Goal: Transaction & Acquisition: Purchase product/service

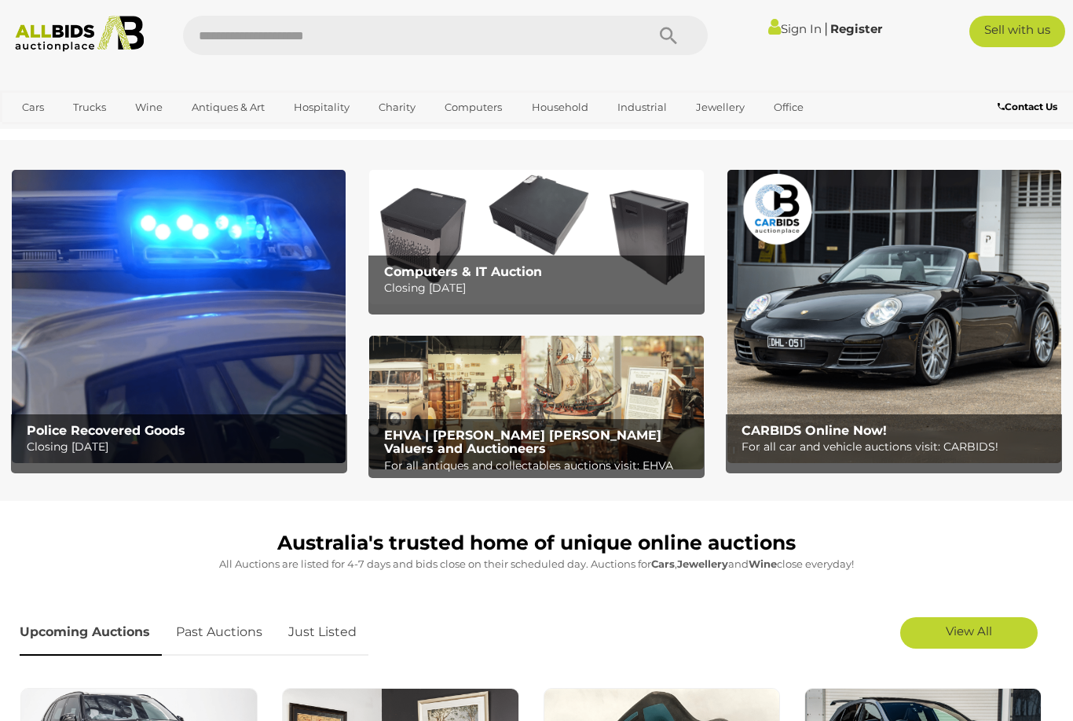
click at [0, 0] on link "View All Antiques & Art Auctions" at bounding box center [0, 0] width 0 height 0
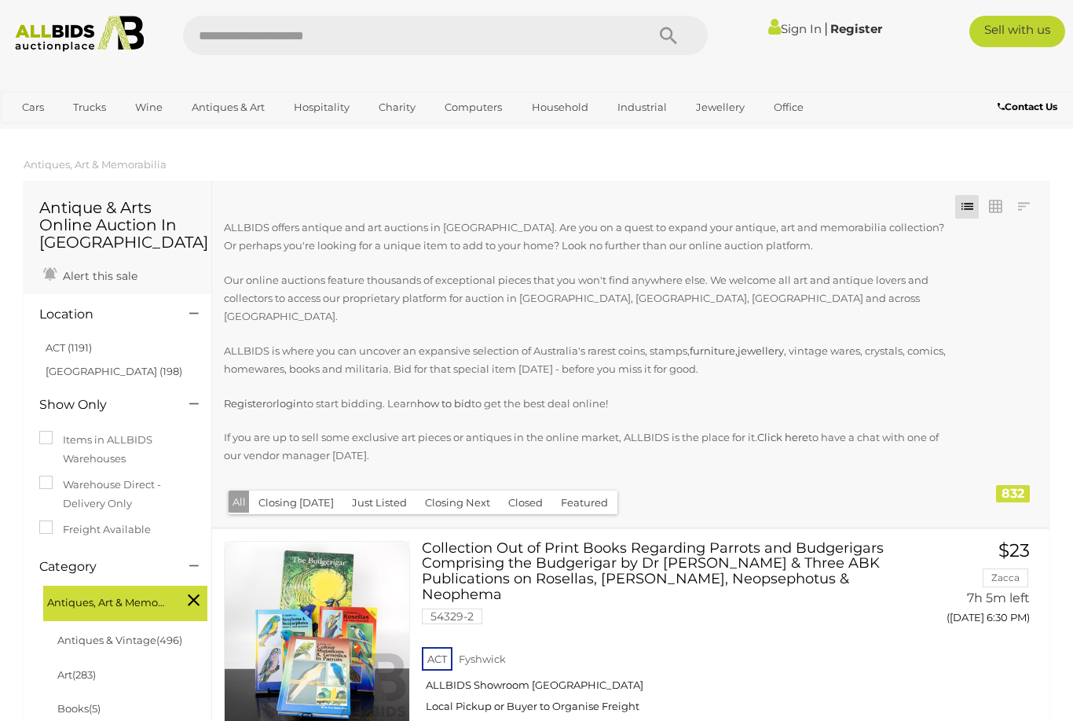
click at [0, 0] on link "Antiques & Vintage" at bounding box center [0, 0] width 0 height 0
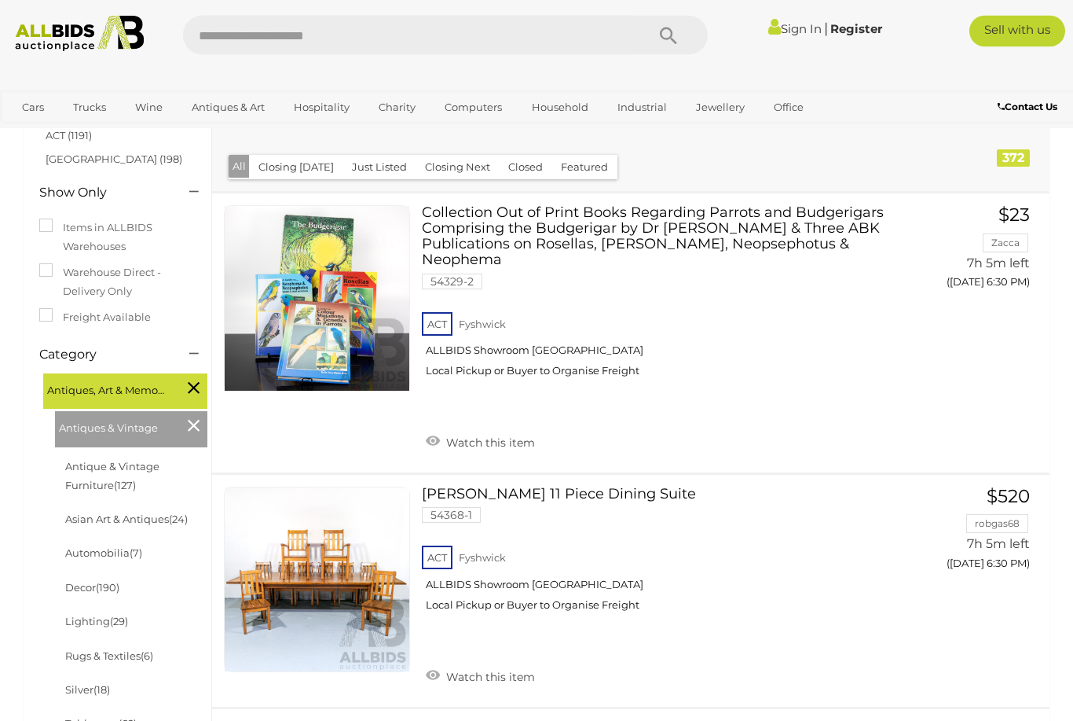
scroll to position [178, 0]
click at [114, 479] on span "(127)" at bounding box center [125, 485] width 22 height 13
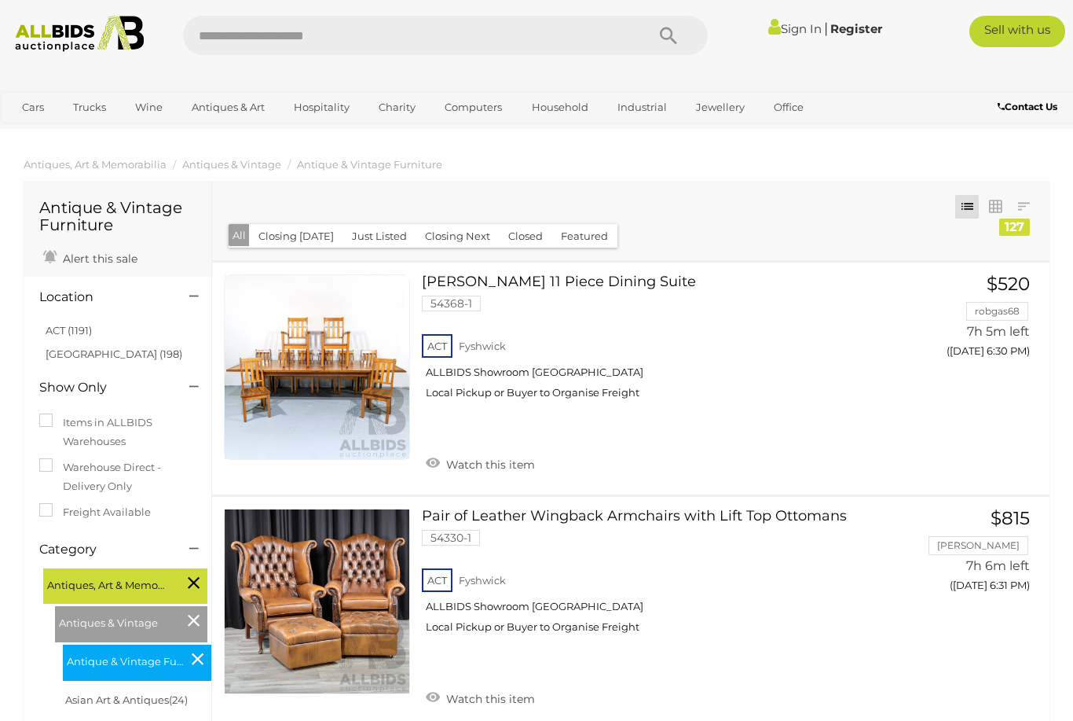
click at [1001, 203] on link at bounding box center [996, 207] width 24 height 24
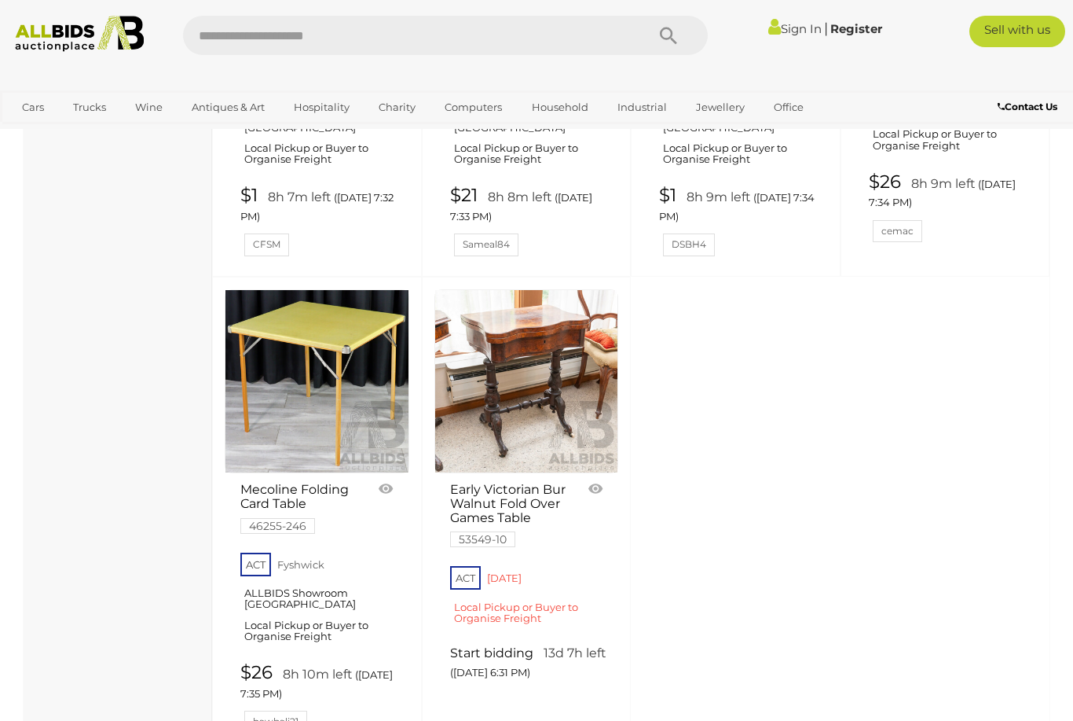
scroll to position [5940, 0]
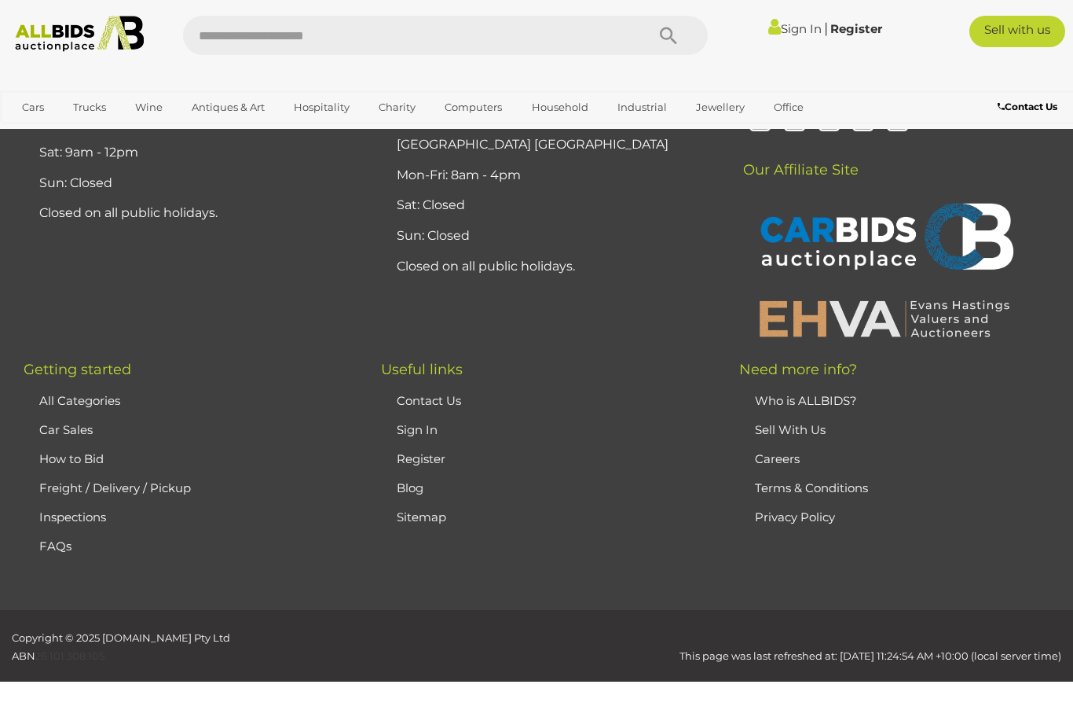
scroll to position [102, 0]
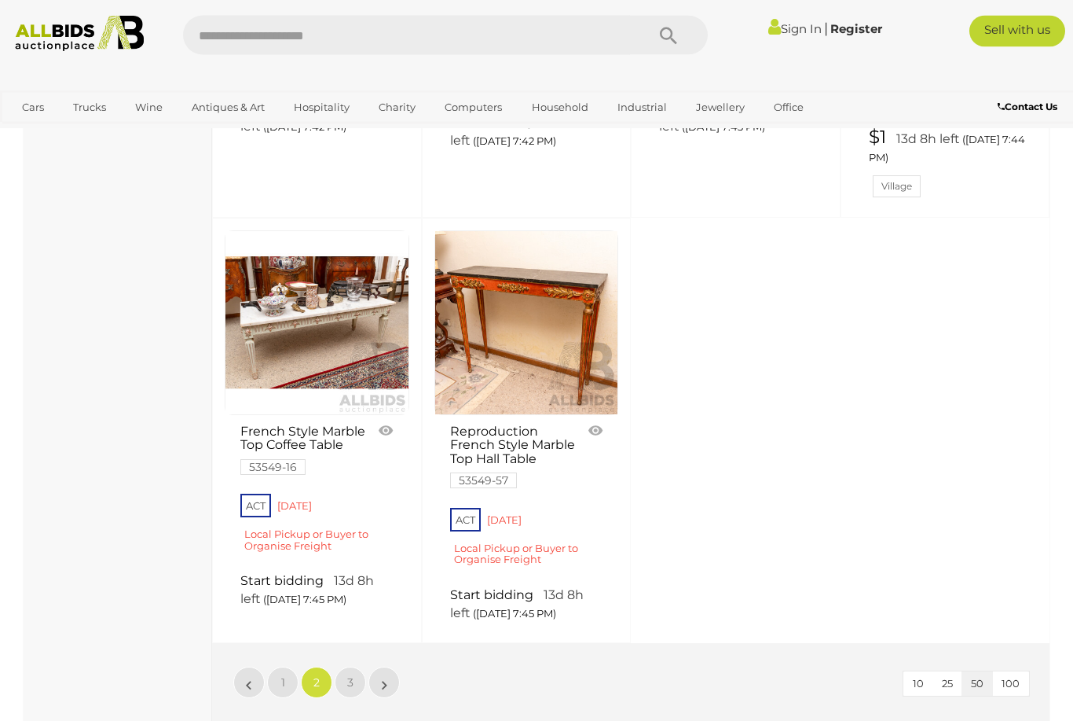
scroll to position [5346, 0]
click at [346, 684] on link "3" at bounding box center [350, 681] width 31 height 31
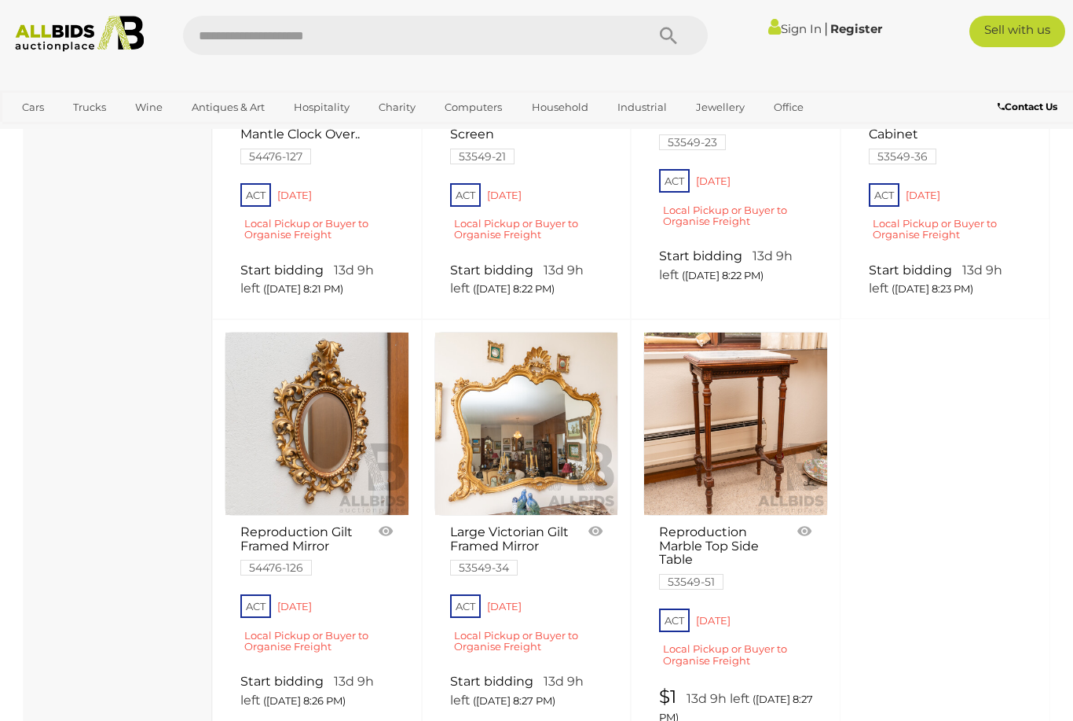
scroll to position [2746, 0]
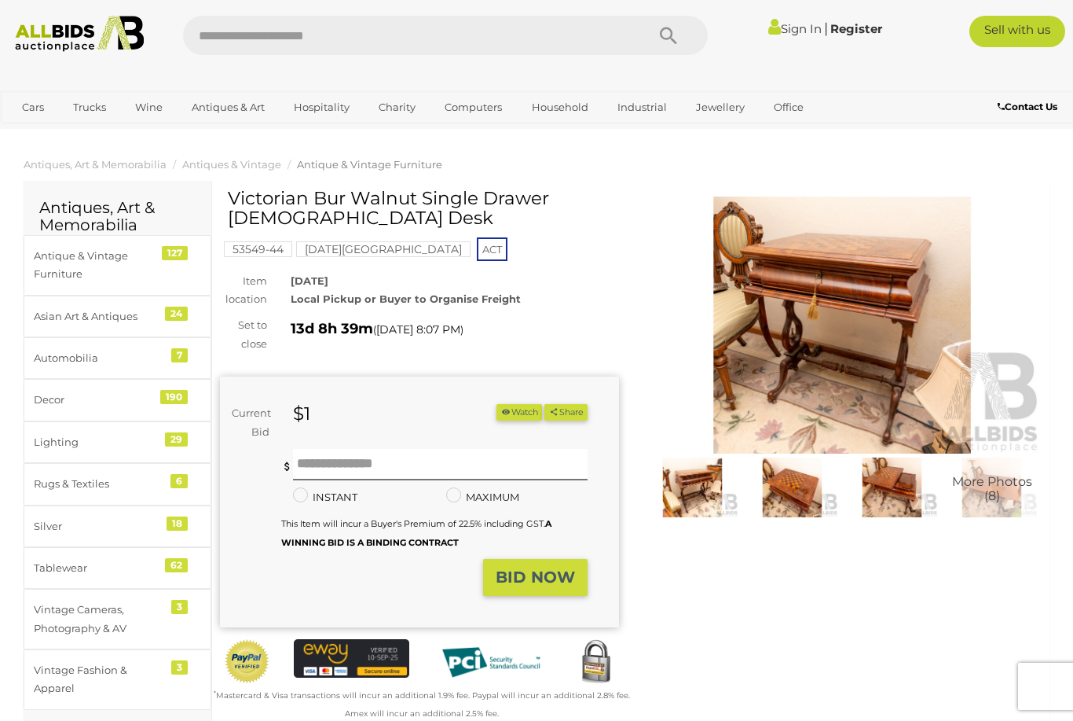
click at [886, 317] on img at bounding box center [842, 324] width 399 height 257
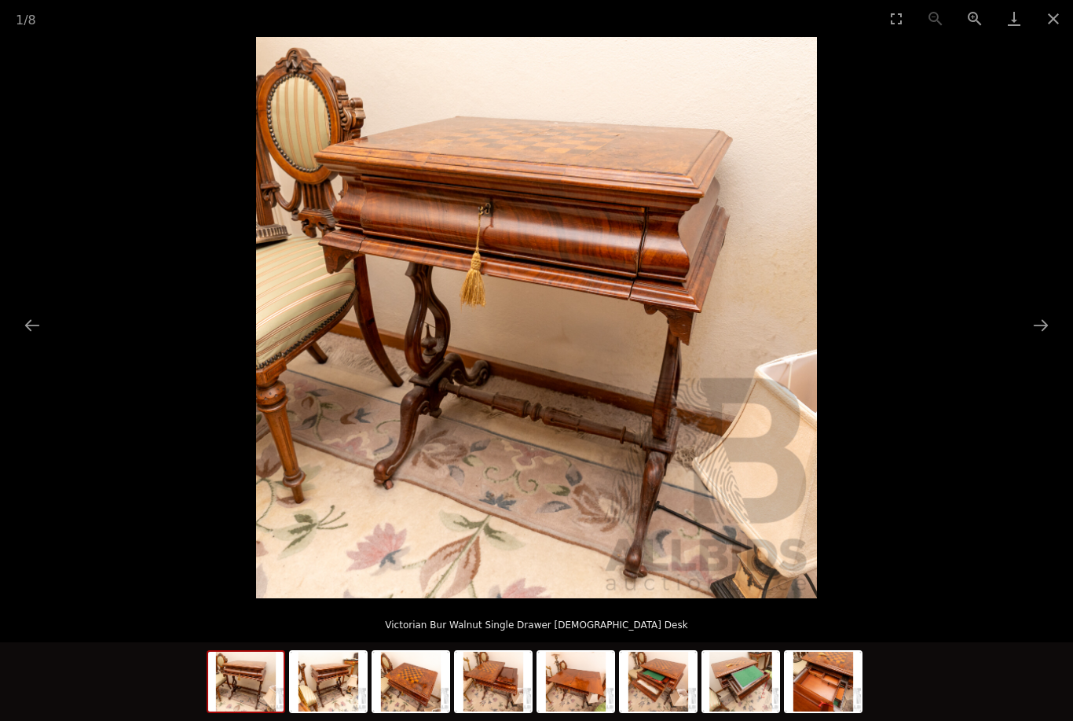
click at [1047, 315] on button "Next slide" at bounding box center [1041, 325] width 33 height 31
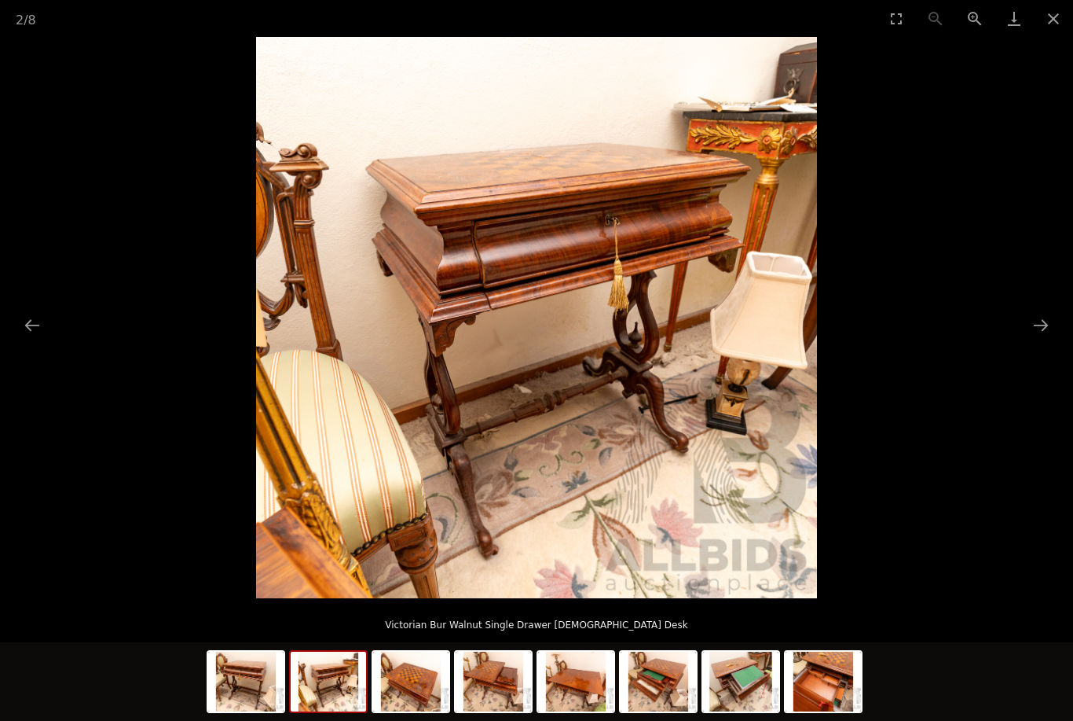
click at [1039, 319] on button "Next slide" at bounding box center [1041, 325] width 33 height 31
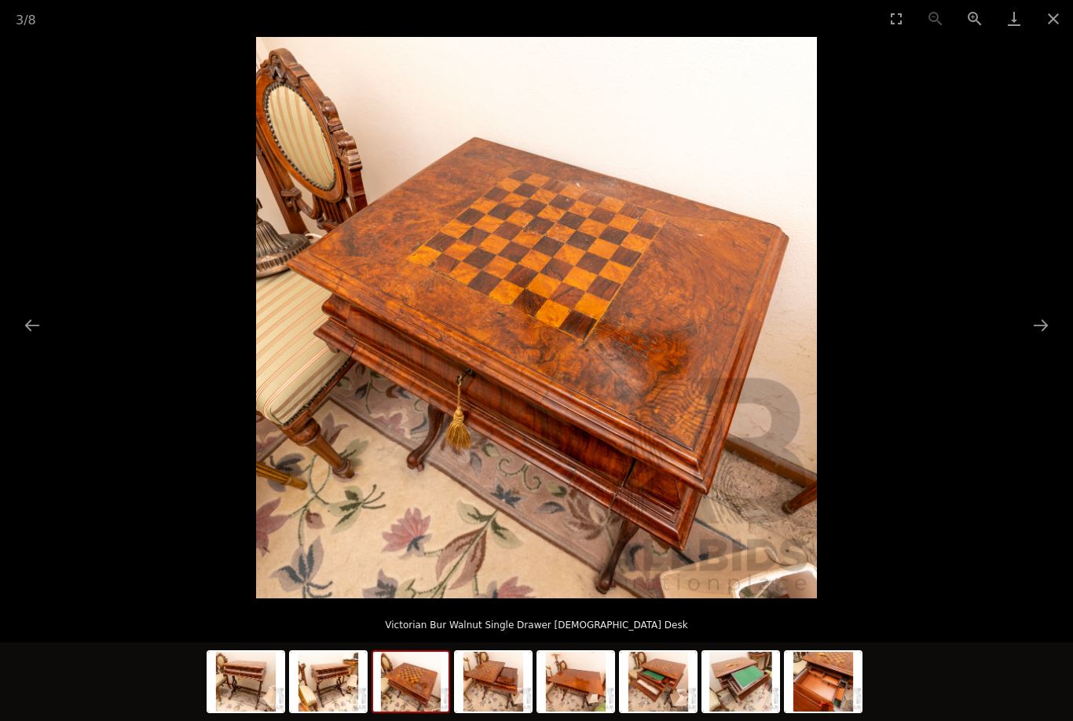
click at [1039, 315] on button "Next slide" at bounding box center [1041, 325] width 33 height 31
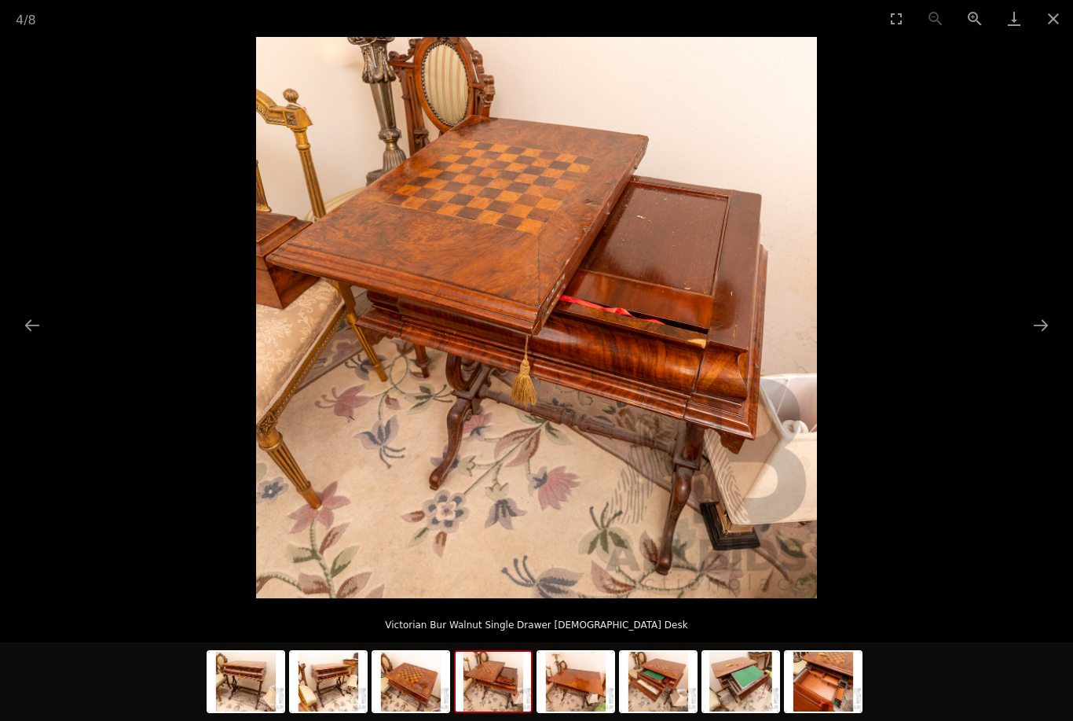
click at [1037, 314] on button "Next slide" at bounding box center [1041, 325] width 33 height 31
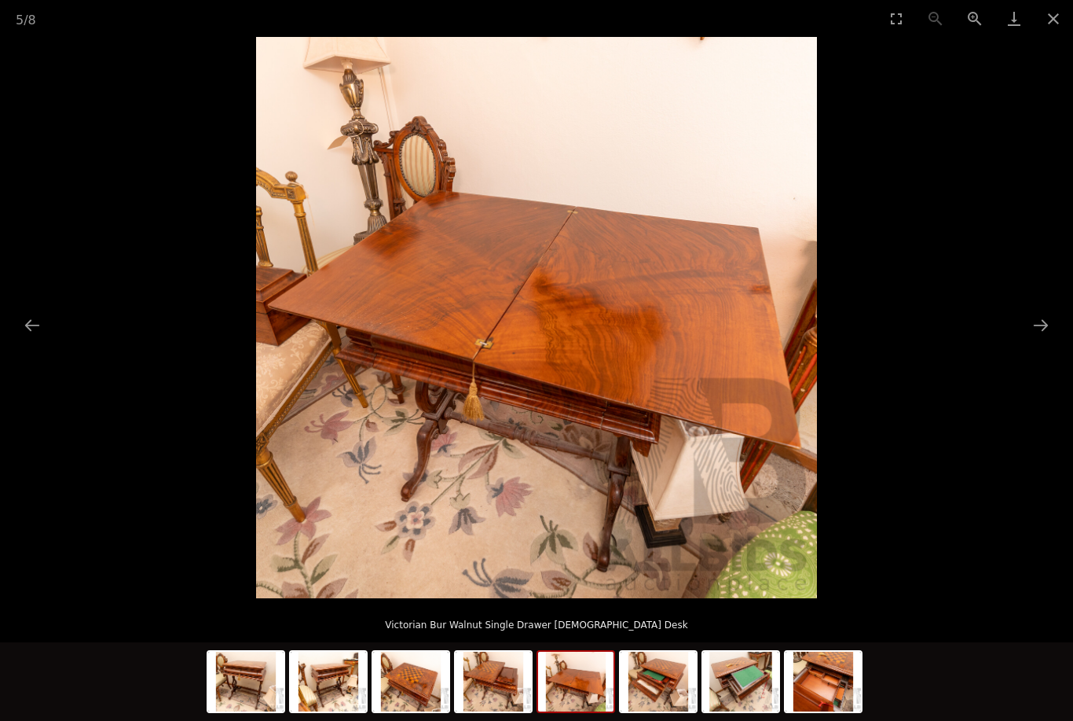
click at [1037, 313] on button "Next slide" at bounding box center [1041, 325] width 33 height 31
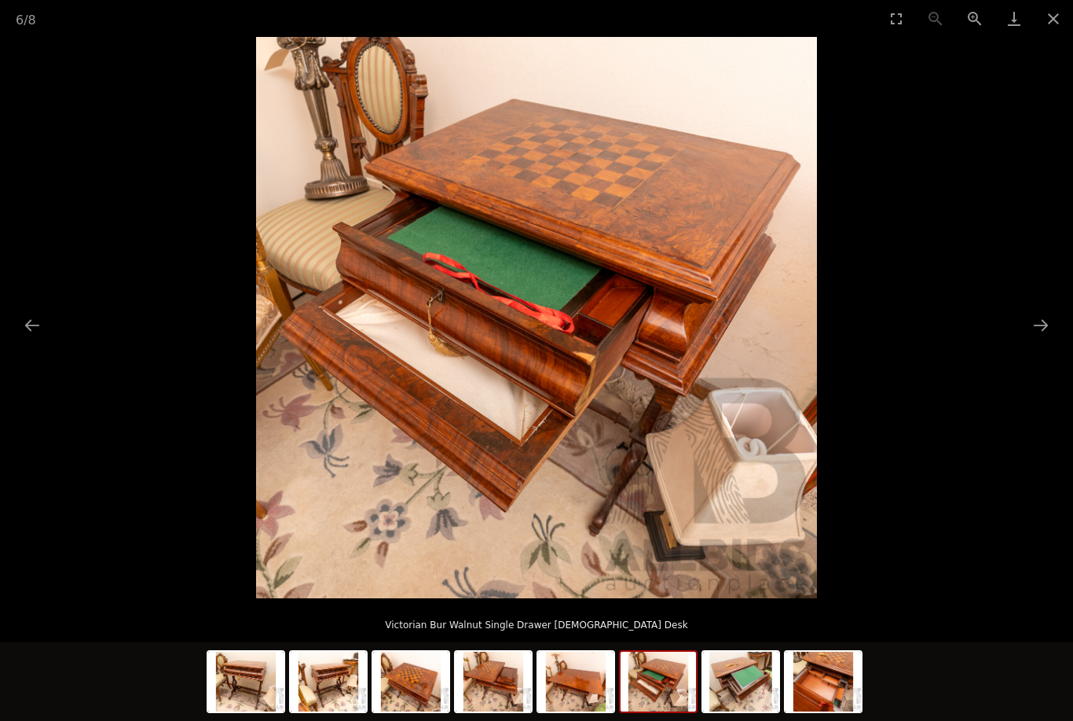
click at [1041, 312] on button "Next slide" at bounding box center [1041, 325] width 33 height 31
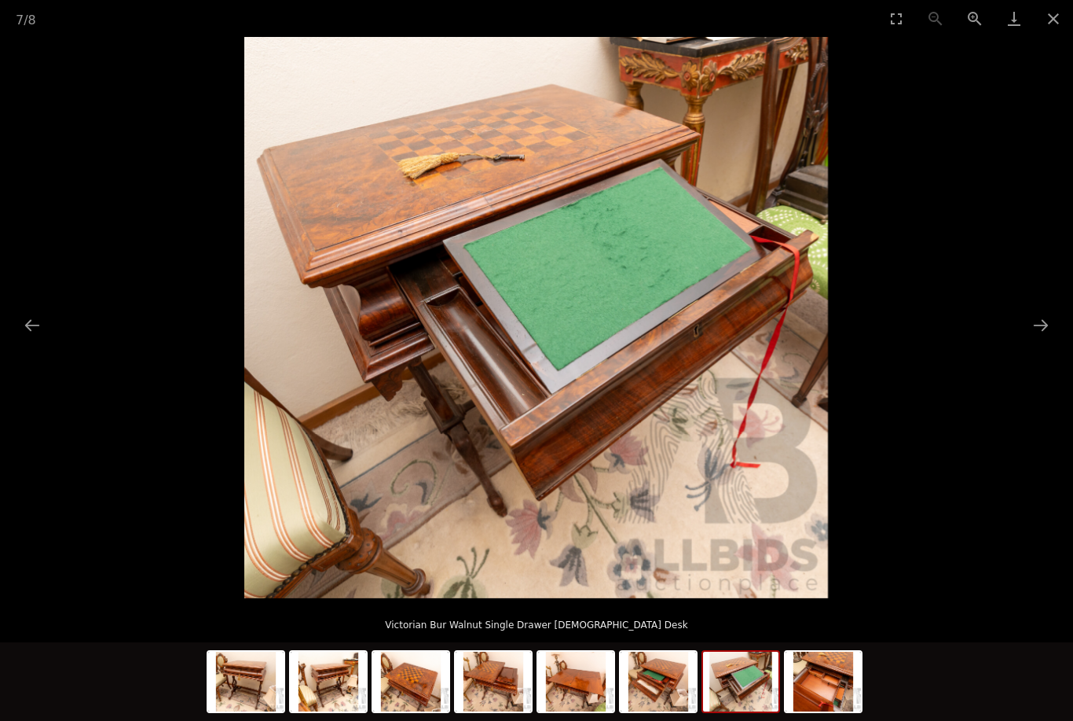
click at [1041, 313] on button "Next slide" at bounding box center [1041, 325] width 33 height 31
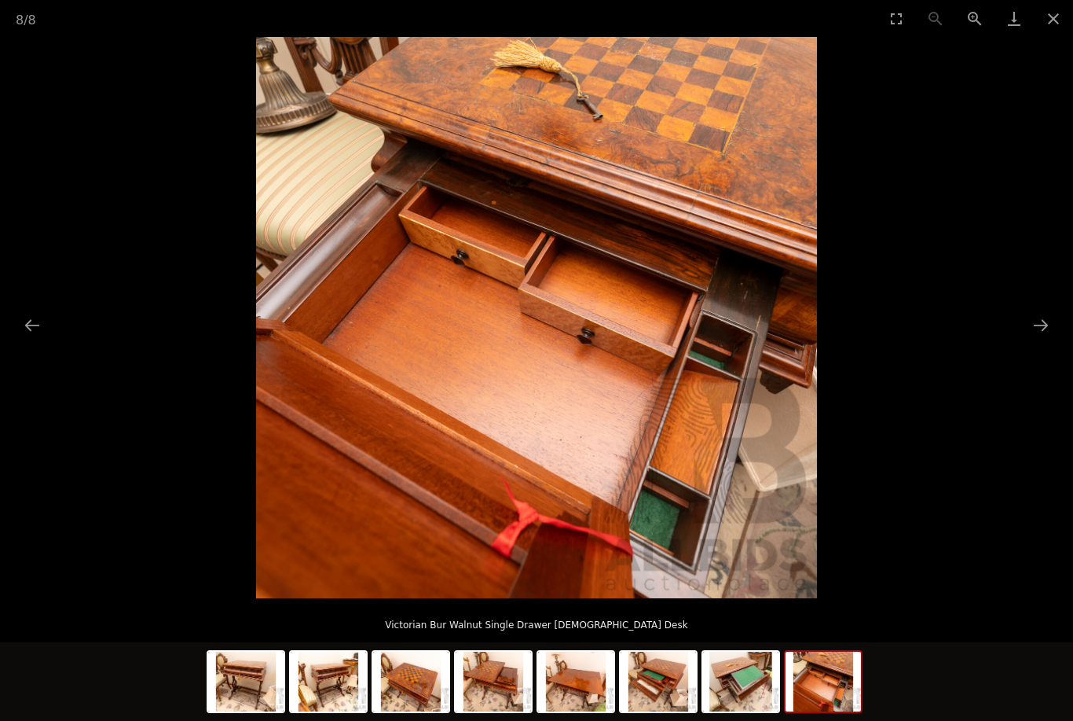
click at [1043, 312] on button "Next slide" at bounding box center [1041, 325] width 33 height 31
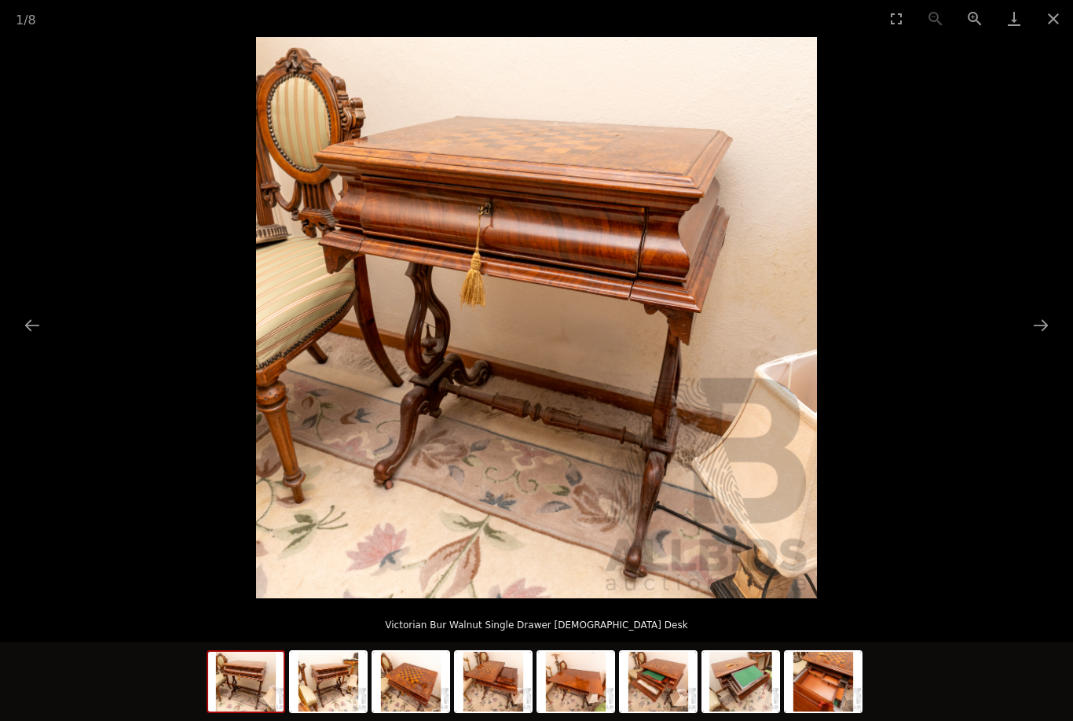
click at [1042, 312] on button "Next slide" at bounding box center [1041, 325] width 33 height 31
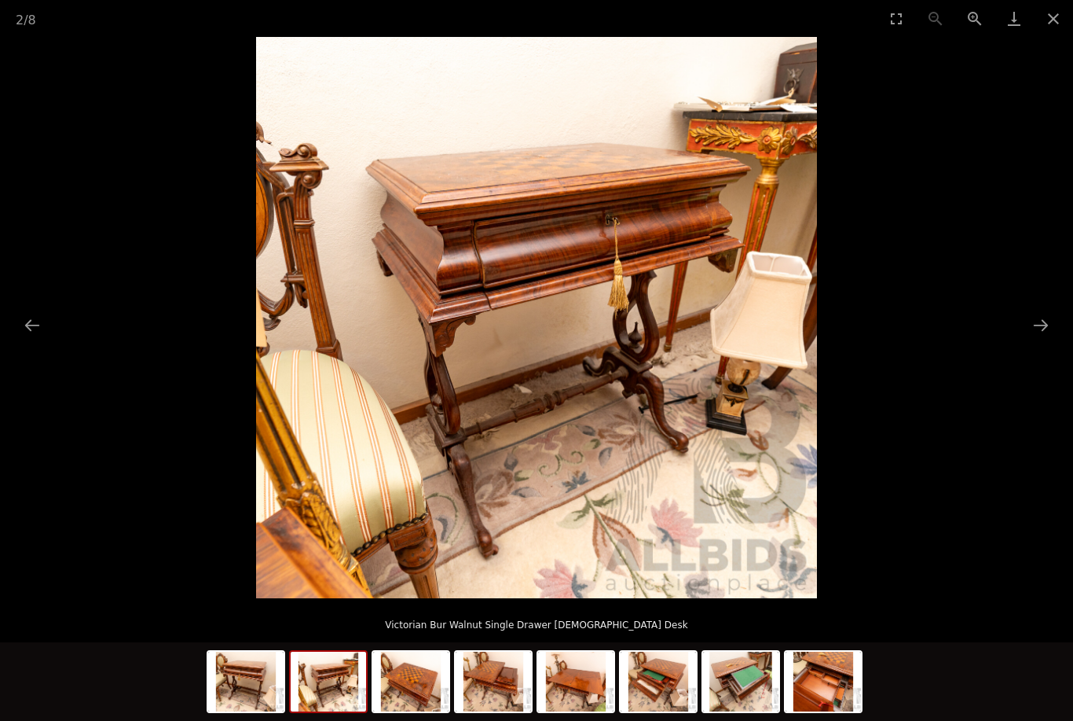
click at [1043, 312] on button "Next slide" at bounding box center [1041, 325] width 33 height 31
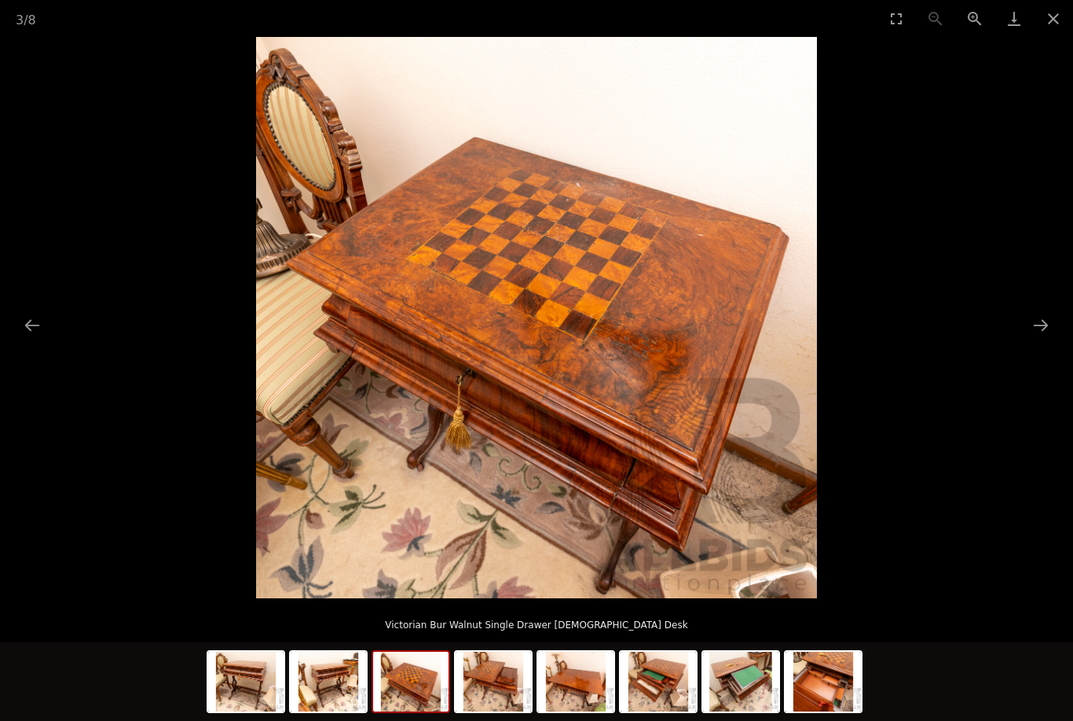
click at [1040, 312] on button "Next slide" at bounding box center [1041, 325] width 33 height 31
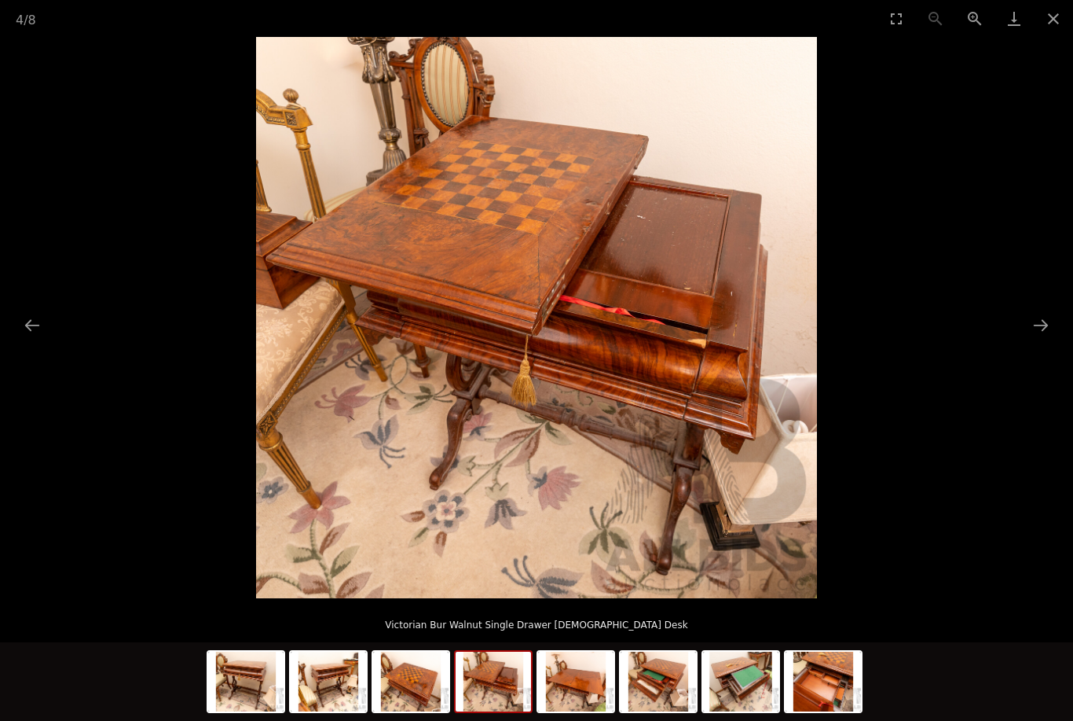
click at [1039, 312] on button "Next slide" at bounding box center [1041, 325] width 33 height 31
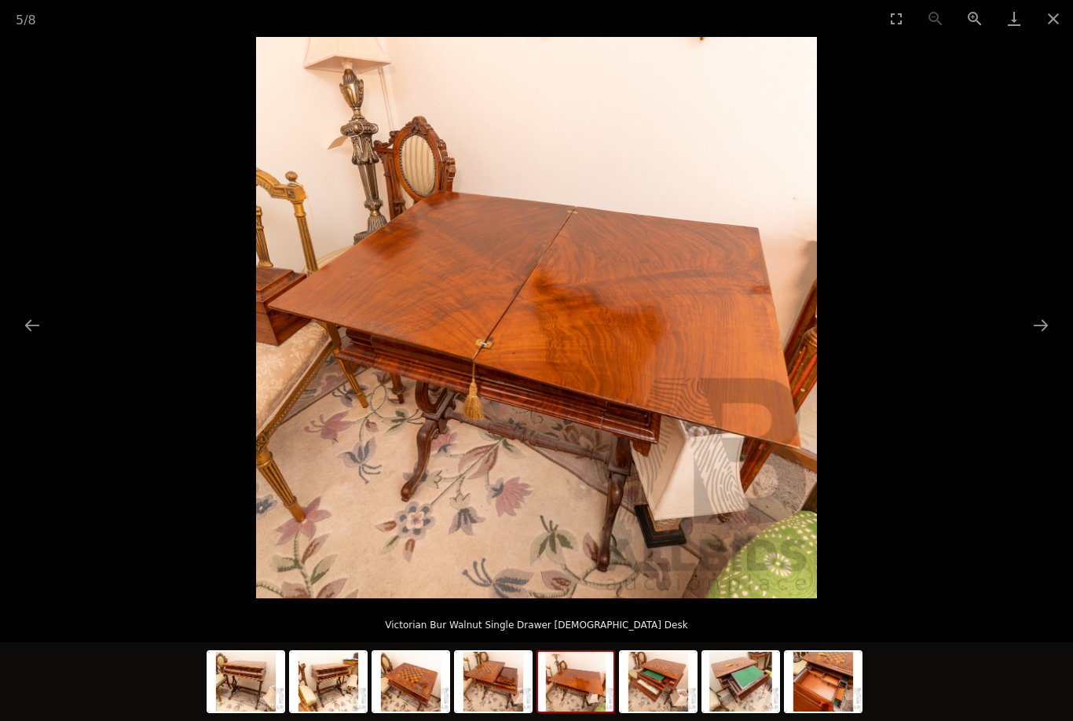
click at [1043, 311] on button "Next slide" at bounding box center [1041, 325] width 33 height 31
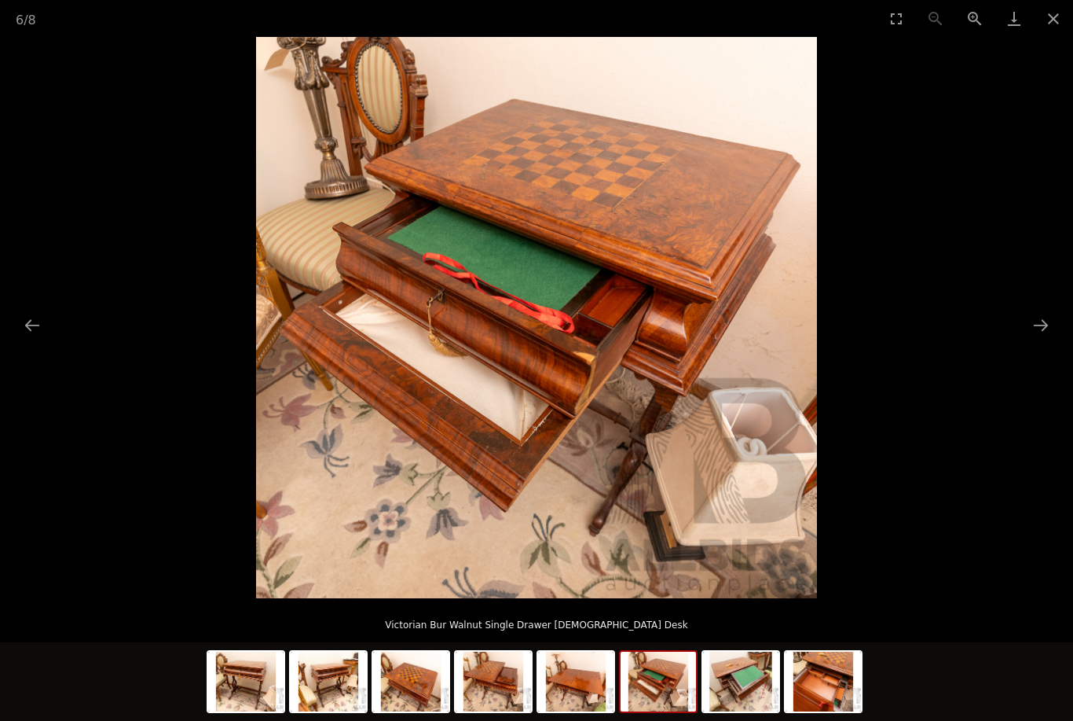
click at [250, 688] on img at bounding box center [245, 681] width 75 height 60
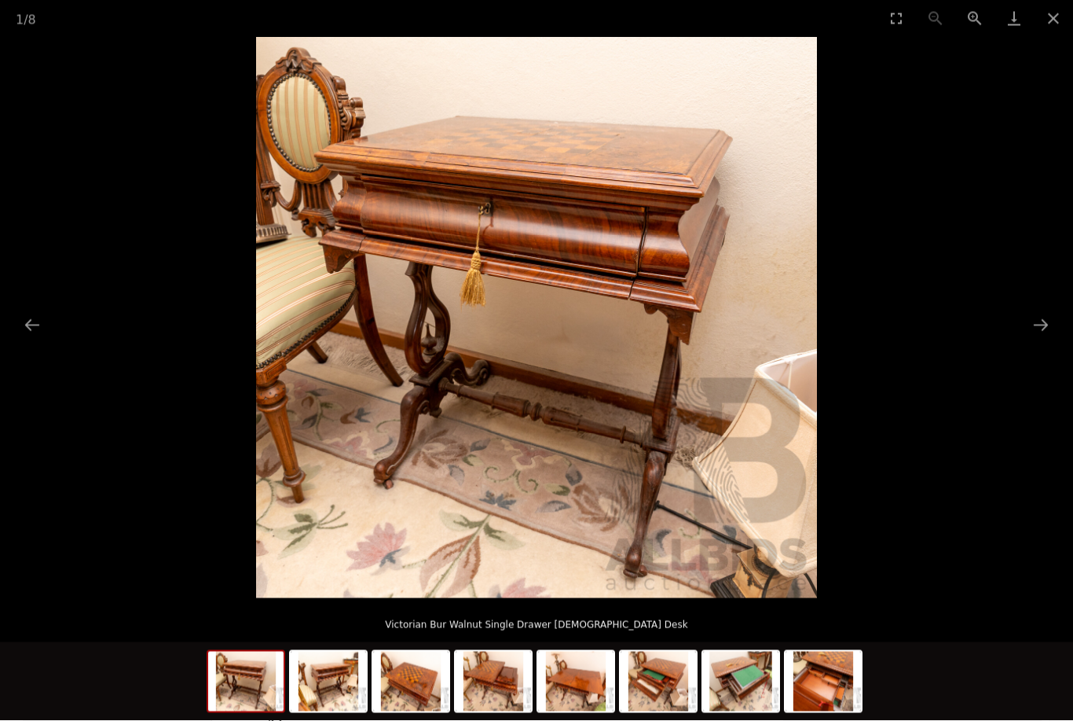
scroll to position [437, 0]
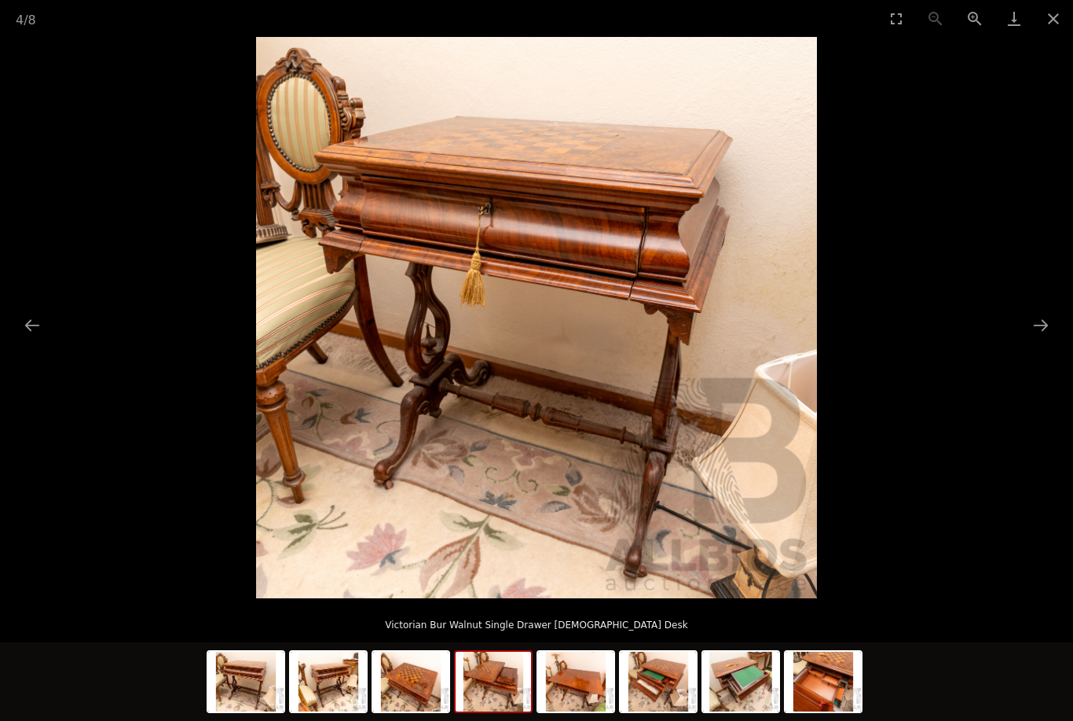
click at [487, 711] on img at bounding box center [493, 681] width 75 height 60
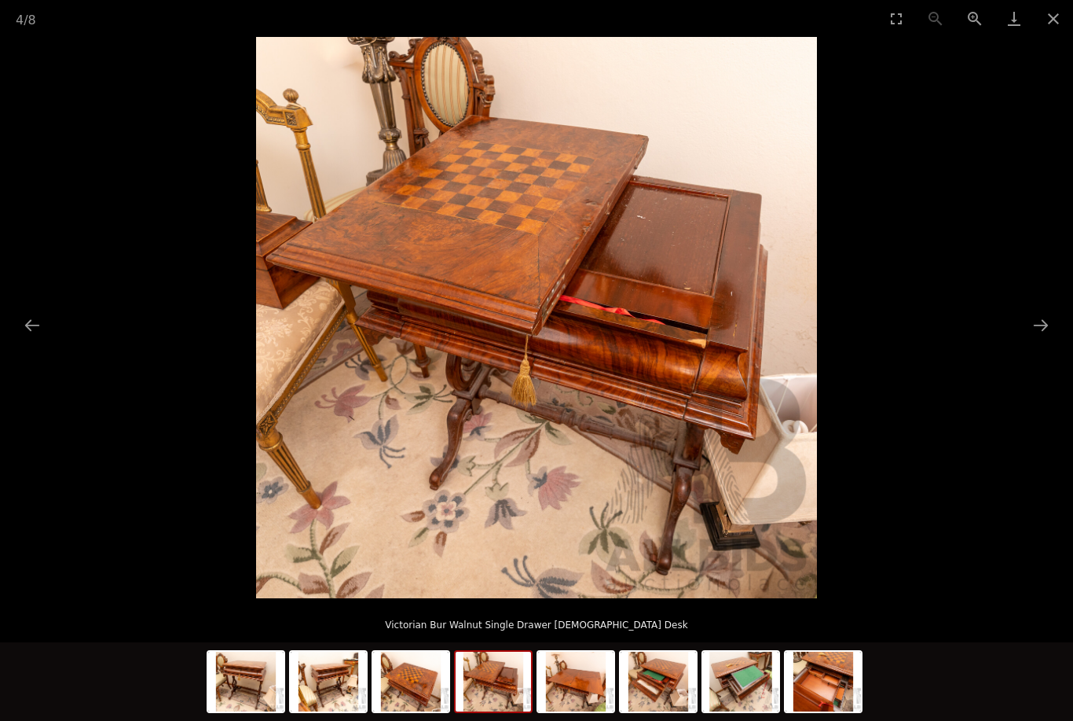
click at [570, 711] on img at bounding box center [575, 681] width 75 height 60
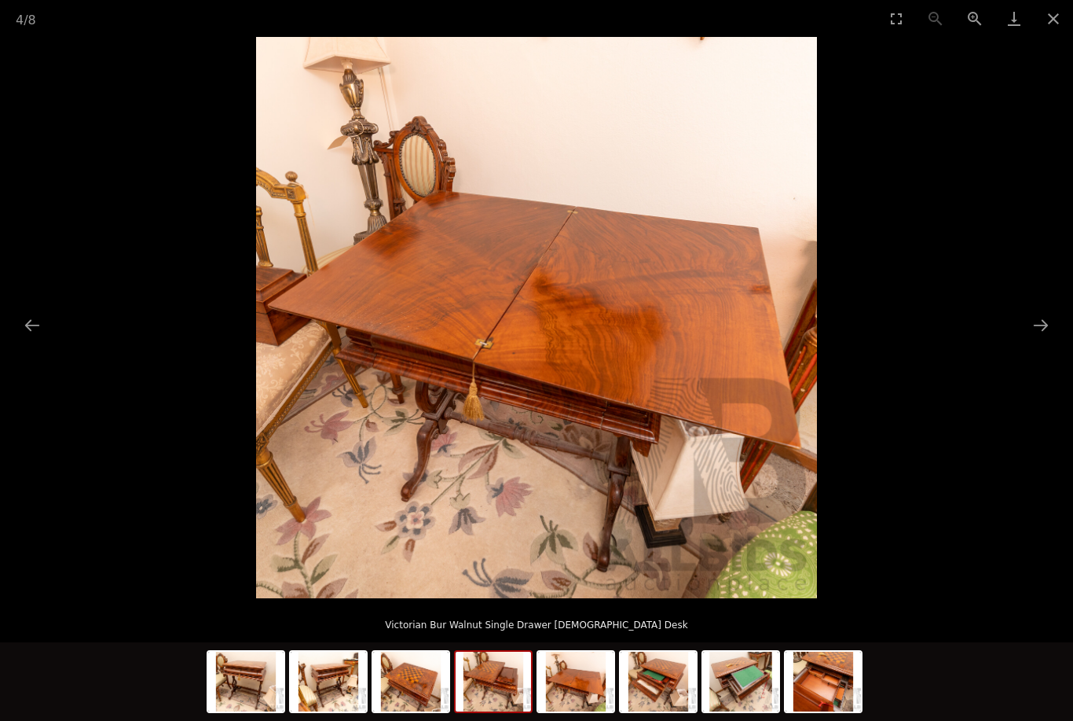
click at [515, 711] on img at bounding box center [493, 681] width 75 height 60
click at [582, 711] on img at bounding box center [575, 681] width 75 height 60
click at [654, 711] on img at bounding box center [658, 681] width 75 height 60
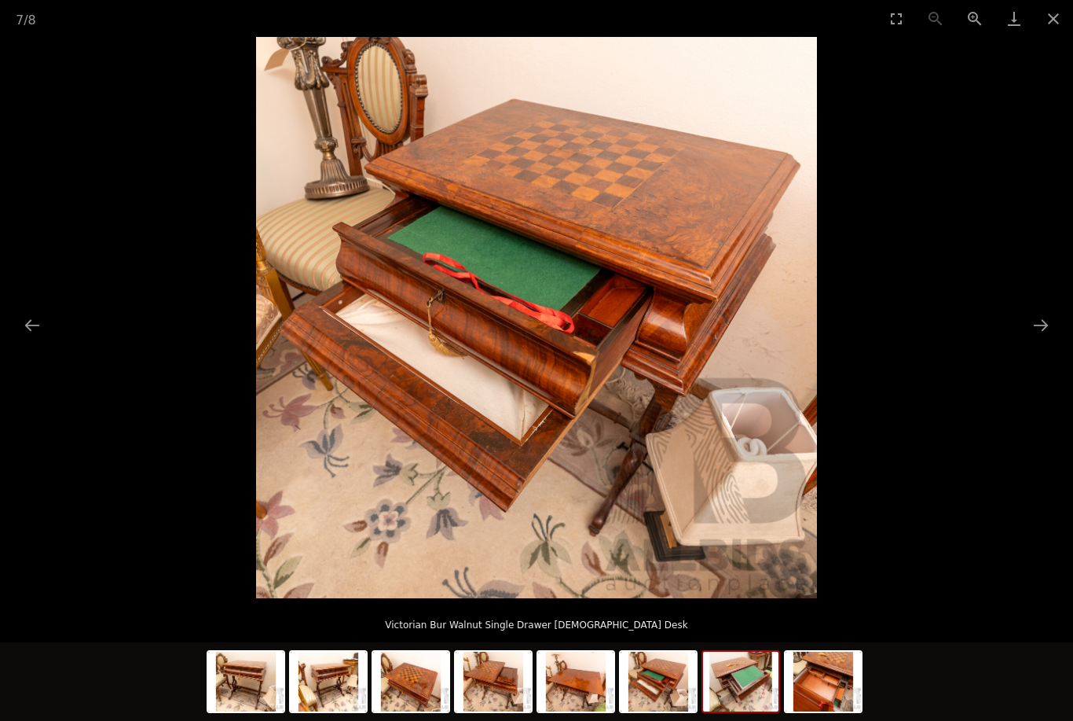
click at [748, 711] on img at bounding box center [740, 681] width 75 height 60
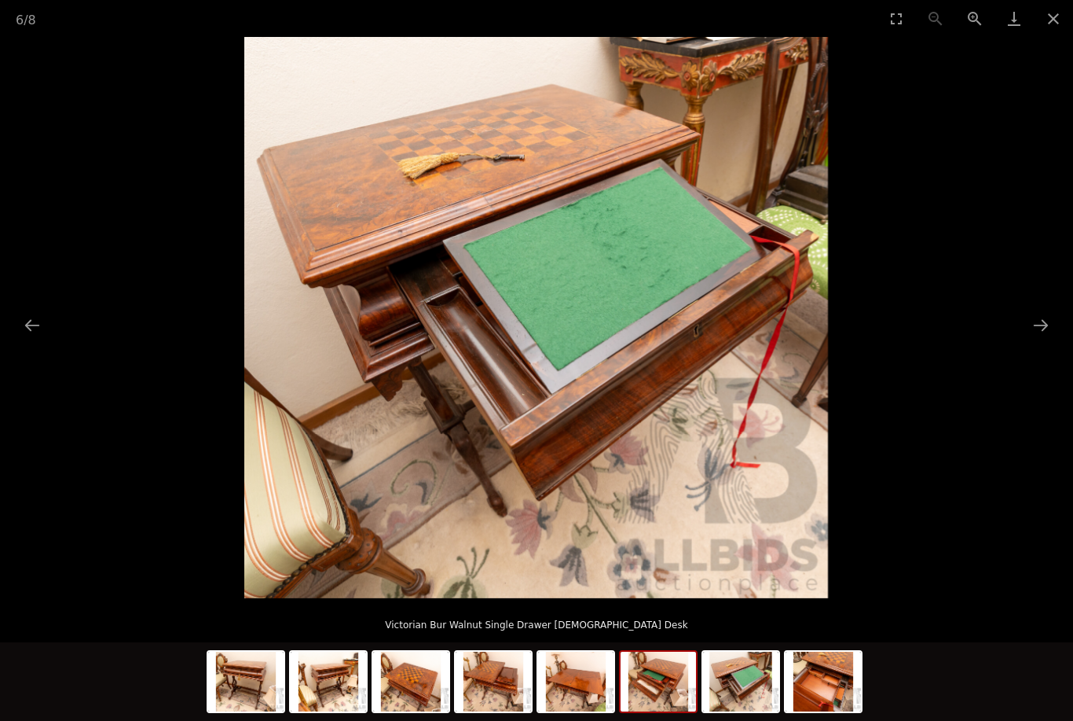
click at [644, 711] on img at bounding box center [658, 681] width 75 height 60
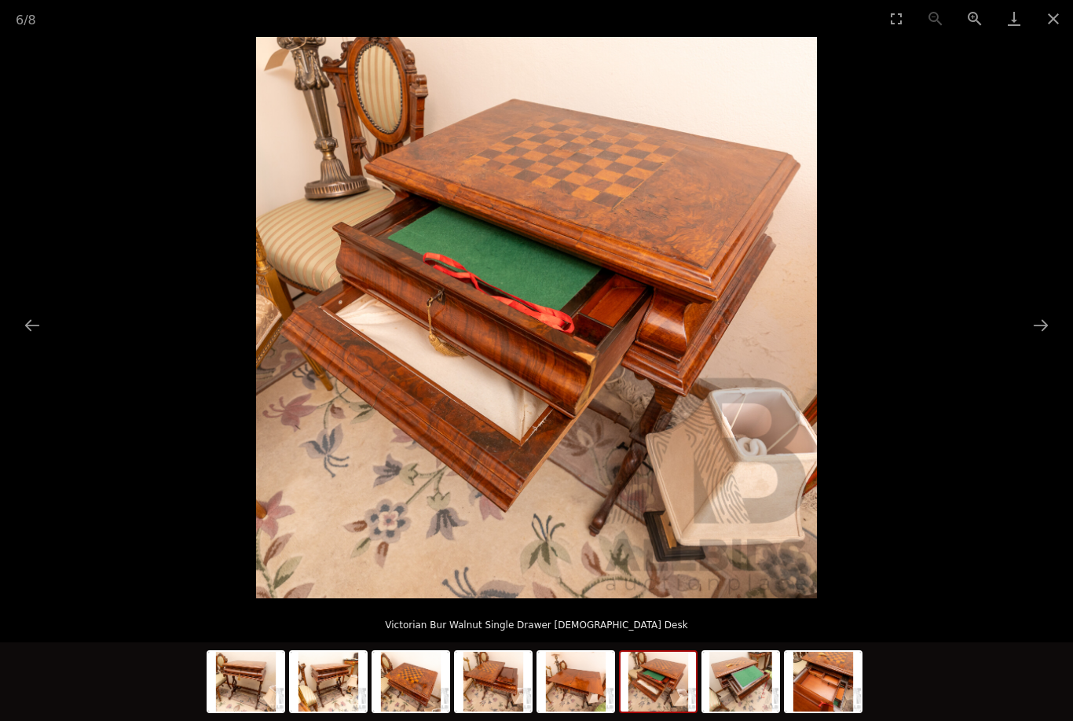
click at [748, 711] on img at bounding box center [740, 681] width 75 height 60
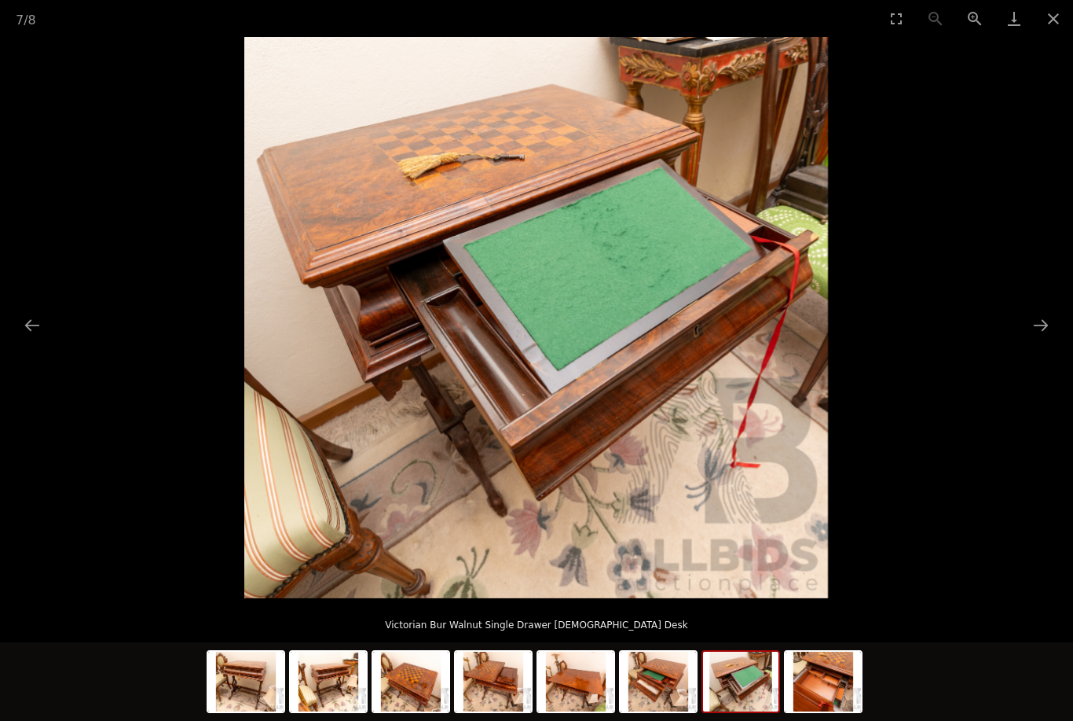
click at [813, 708] on img at bounding box center [823, 681] width 75 height 60
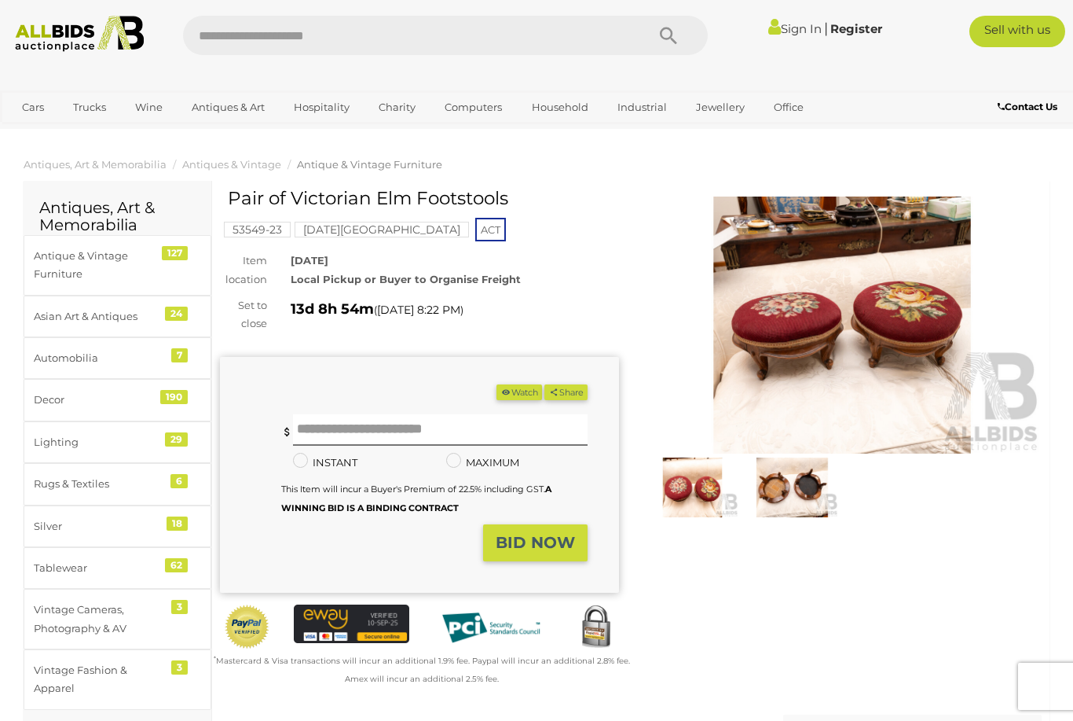
click at [889, 333] on img at bounding box center [842, 324] width 399 height 257
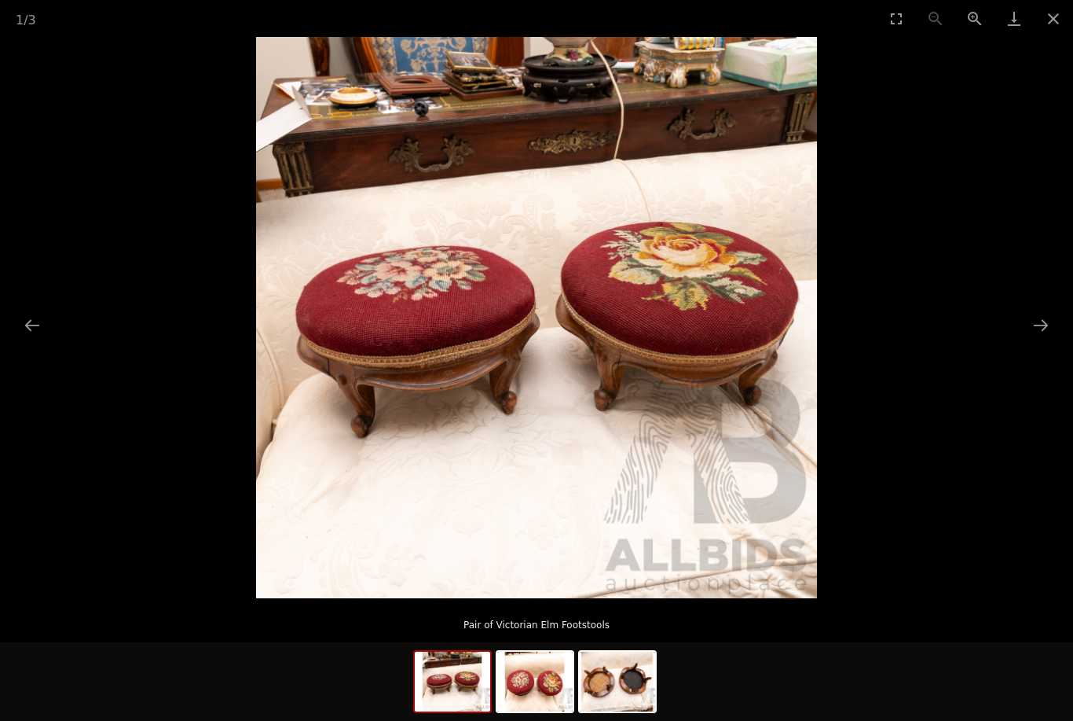
click at [1043, 325] on button "Next slide" at bounding box center [1041, 325] width 33 height 31
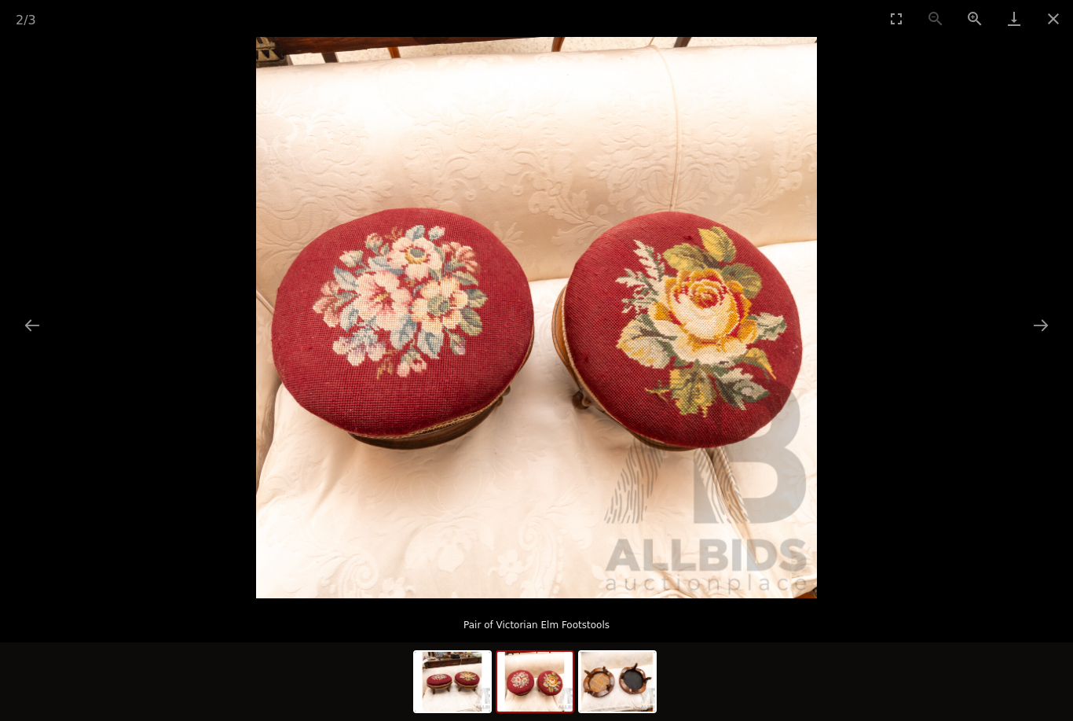
click at [1039, 328] on button "Next slide" at bounding box center [1041, 325] width 33 height 31
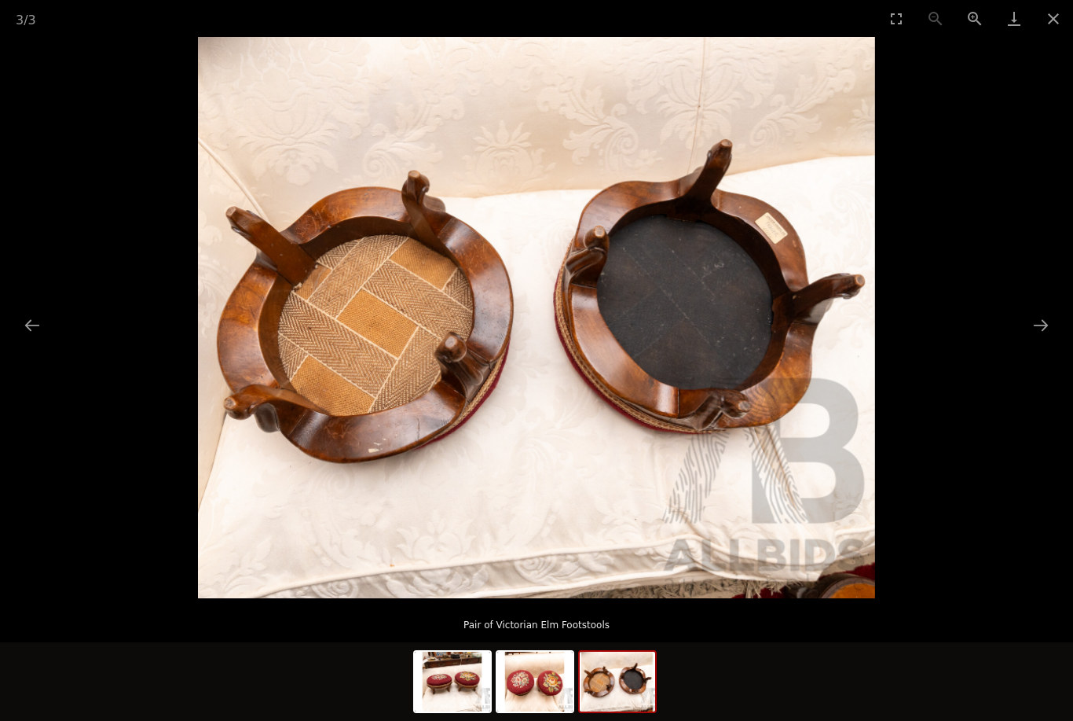
click at [1042, 325] on button "Next slide" at bounding box center [1041, 325] width 33 height 31
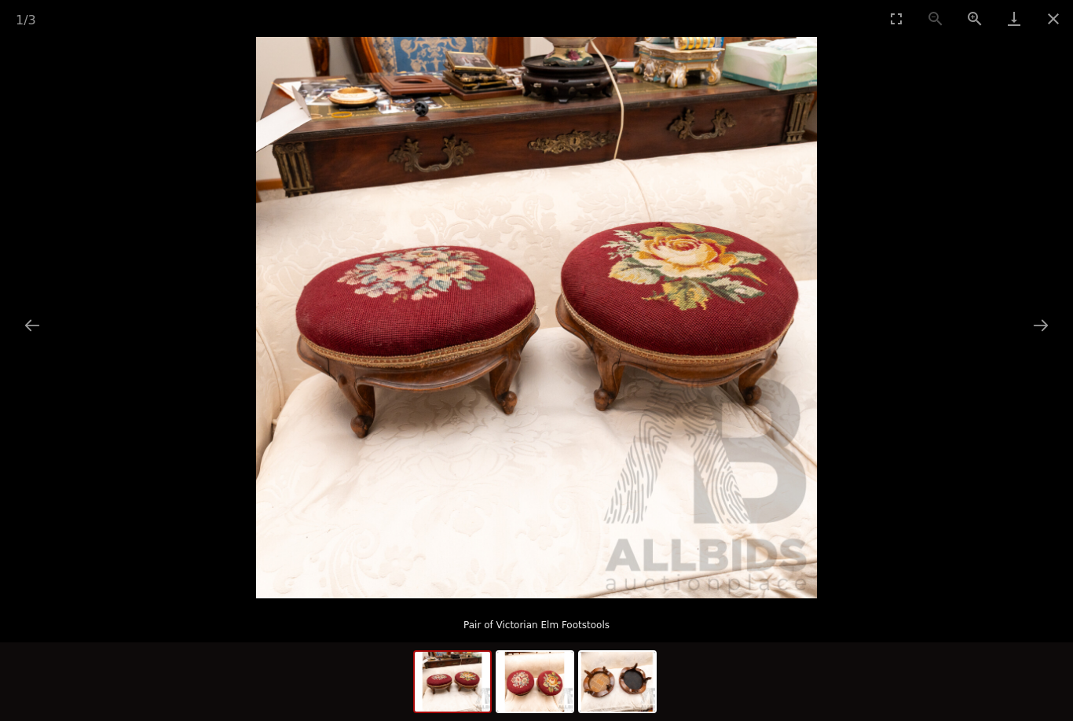
click at [1052, 17] on button "Close gallery" at bounding box center [1053, 18] width 39 height 37
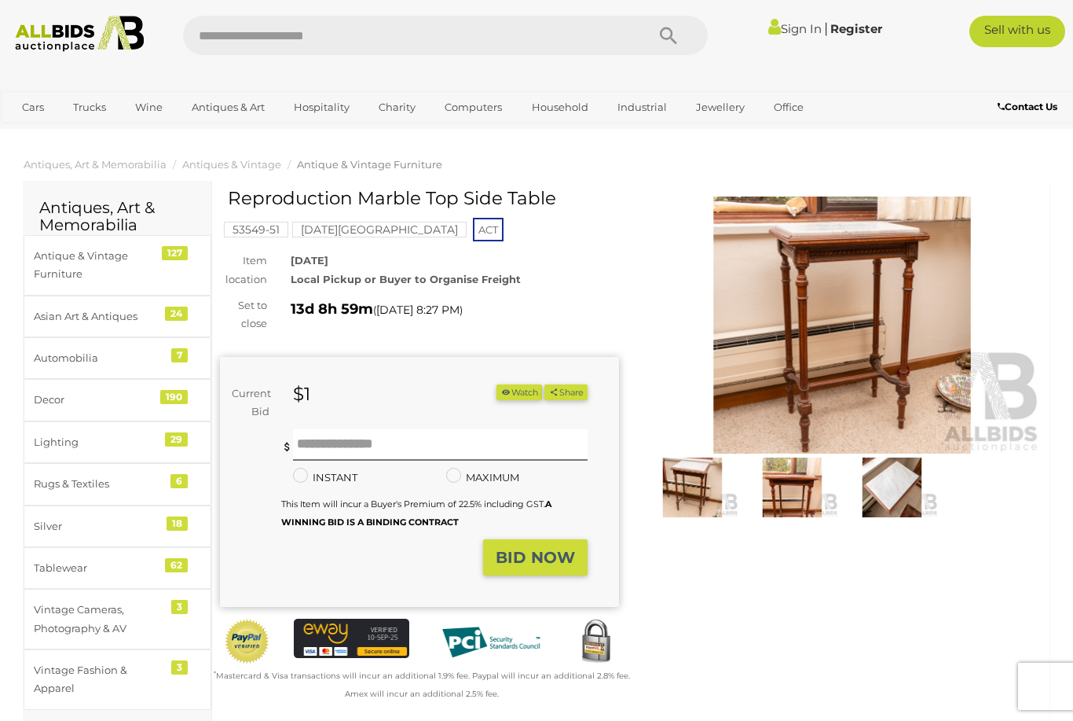
click at [803, 490] on img at bounding box center [792, 486] width 92 height 59
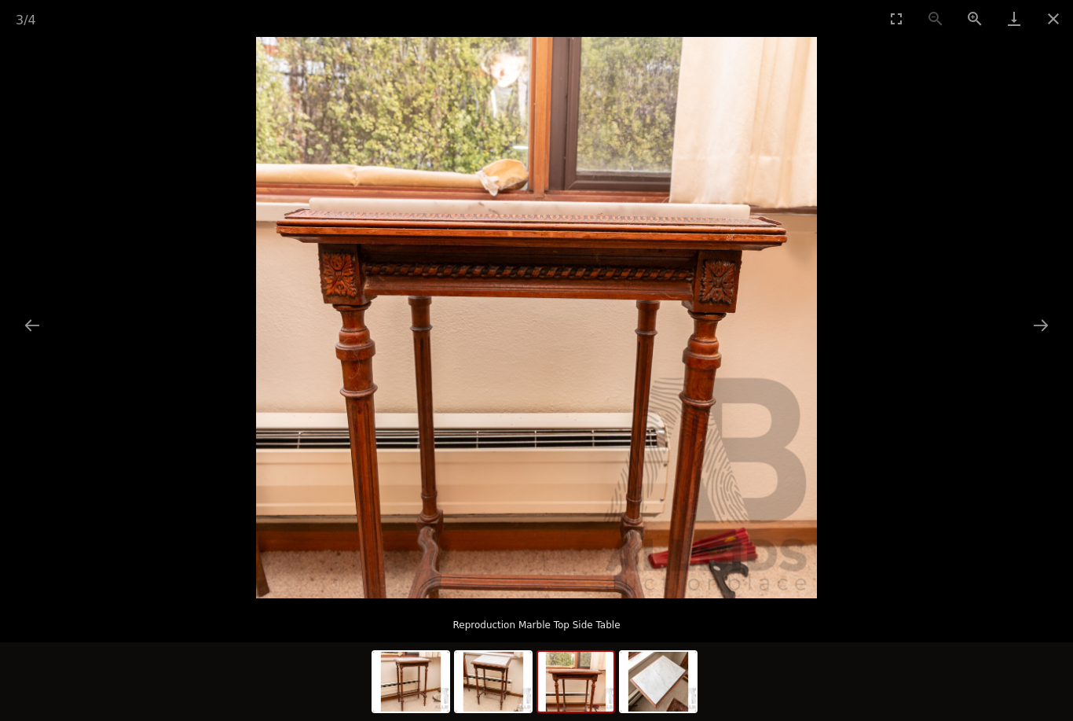
click at [1005, 330] on picture at bounding box center [536, 317] width 1073 height 561
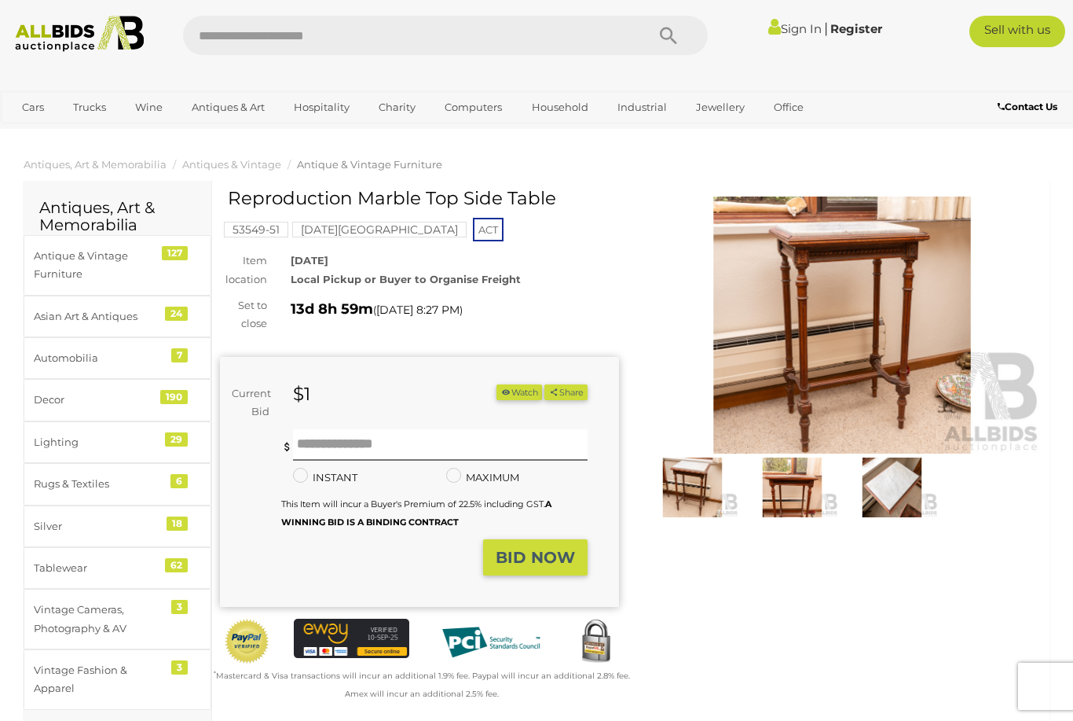
click at [877, 281] on img at bounding box center [842, 324] width 399 height 257
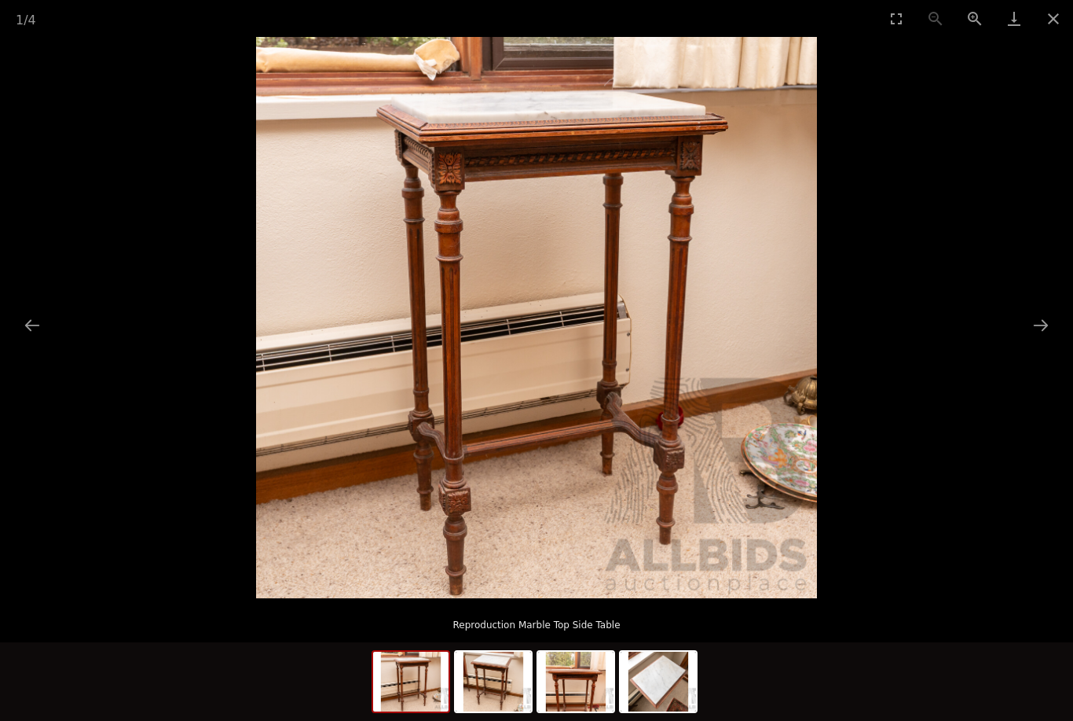
click at [1033, 317] on button "Next slide" at bounding box center [1041, 325] width 33 height 31
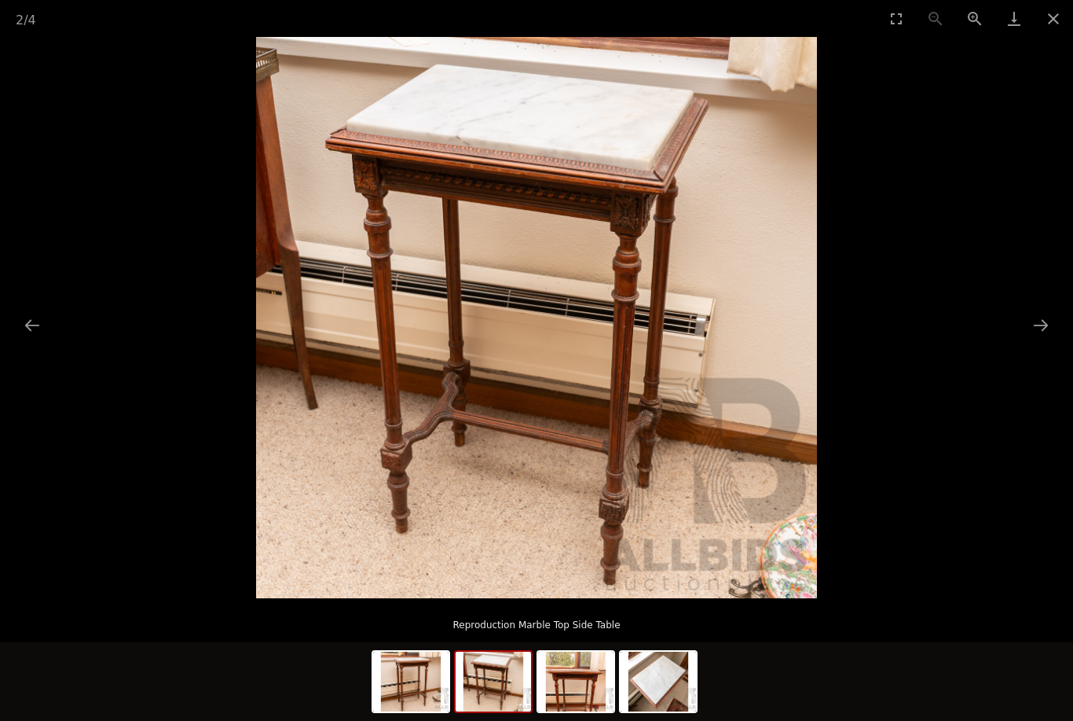
click at [1033, 325] on button "Next slide" at bounding box center [1041, 325] width 33 height 31
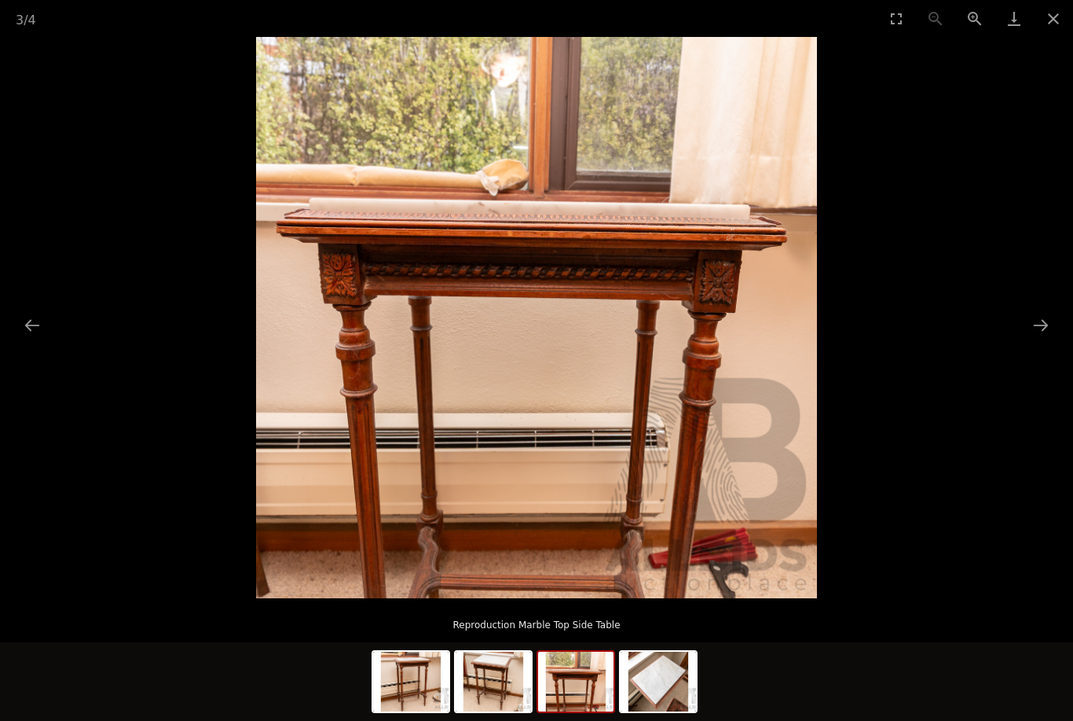
click at [1045, 325] on button "Next slide" at bounding box center [1041, 325] width 33 height 31
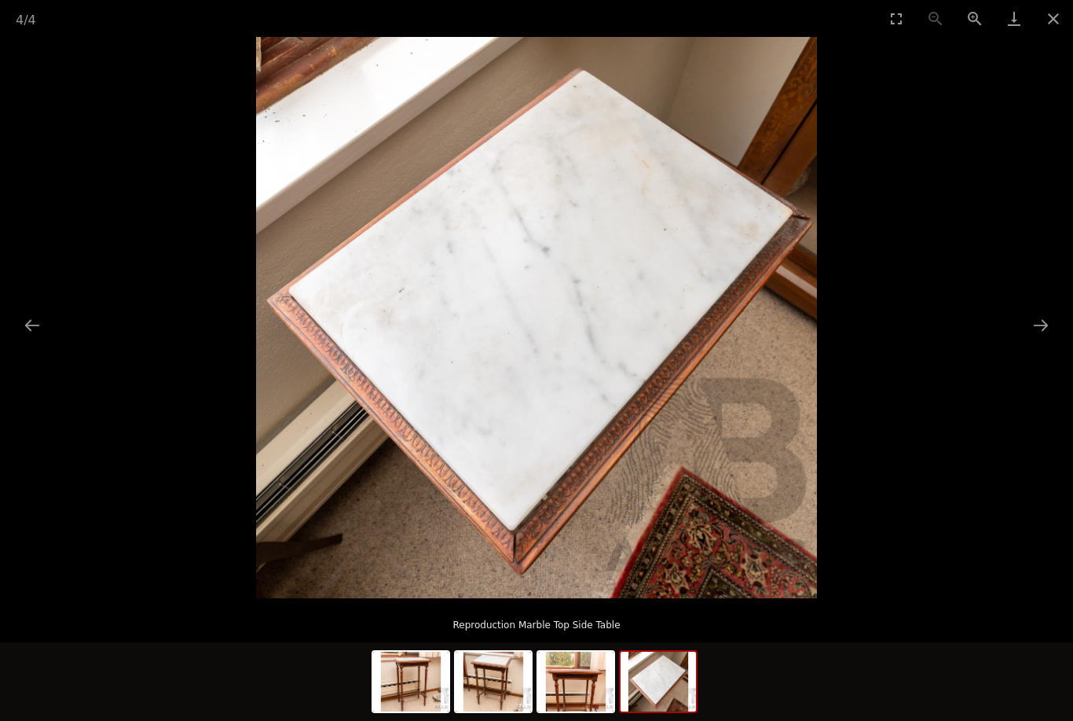
click at [1042, 325] on button "Next slide" at bounding box center [1041, 325] width 33 height 31
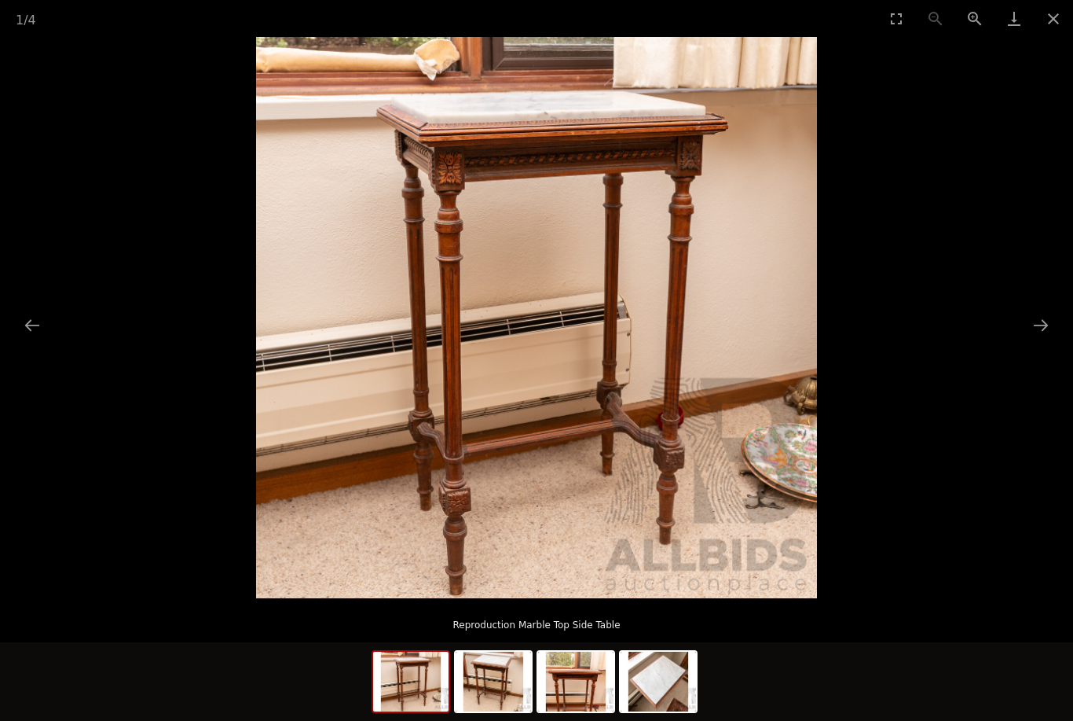
click at [1045, 324] on button "Next slide" at bounding box center [1041, 325] width 33 height 31
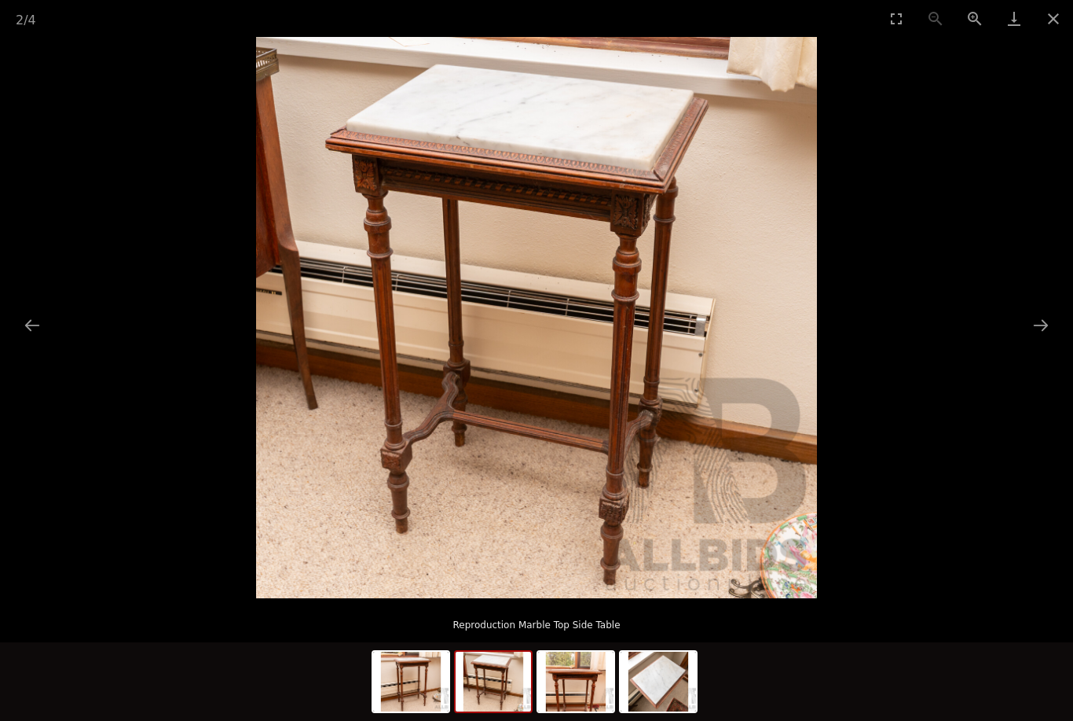
click at [1047, 324] on button "Next slide" at bounding box center [1041, 325] width 33 height 31
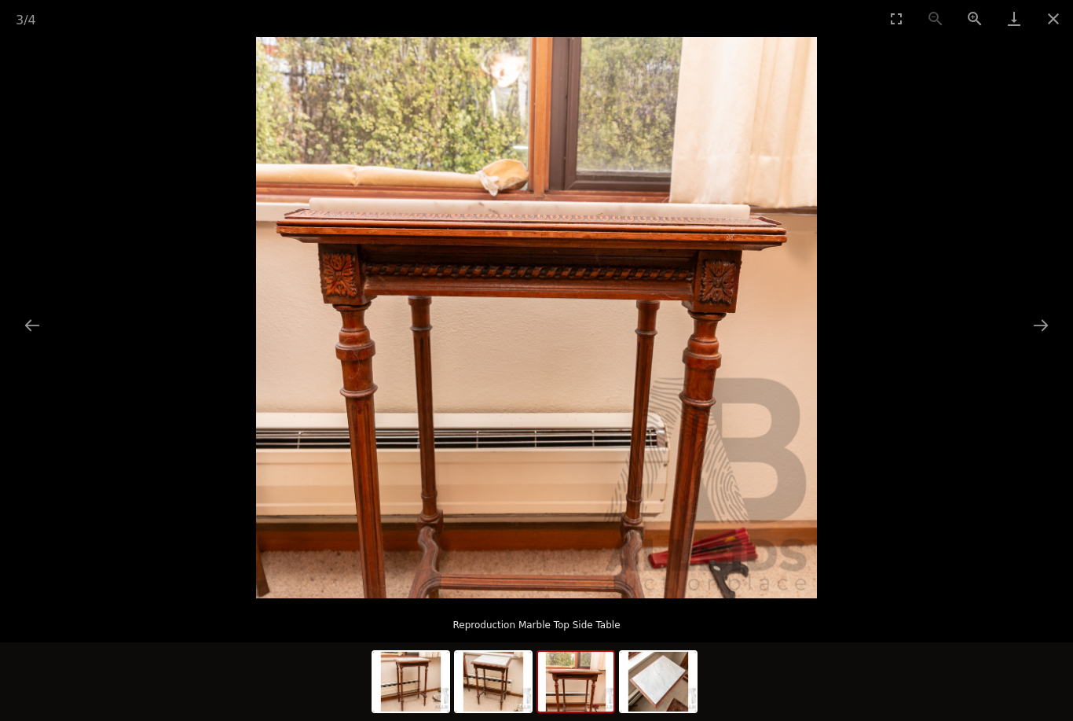
click at [1047, 323] on button "Next slide" at bounding box center [1041, 325] width 33 height 31
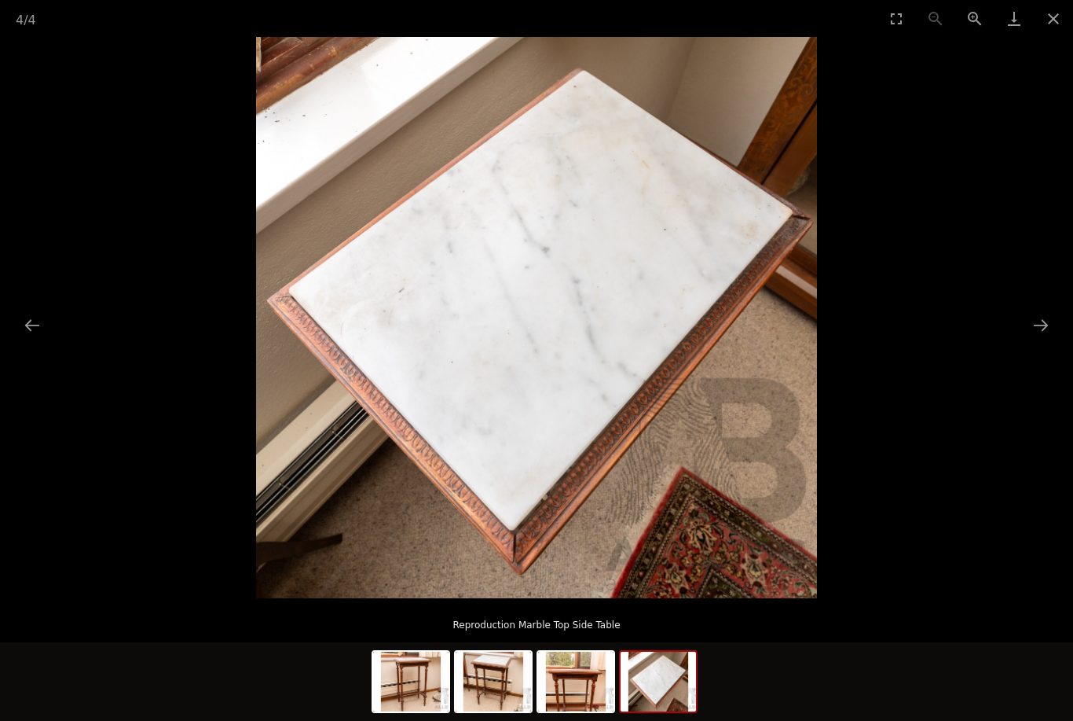
click at [1046, 323] on button "Next slide" at bounding box center [1041, 325] width 33 height 31
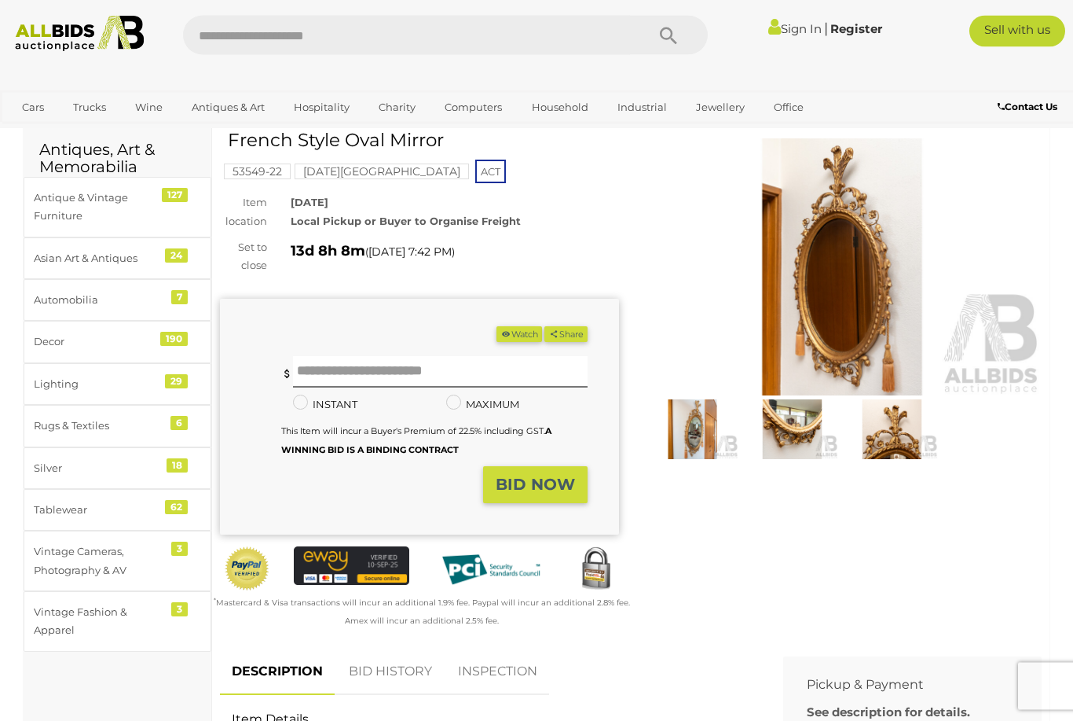
click at [799, 434] on img at bounding box center [792, 429] width 92 height 59
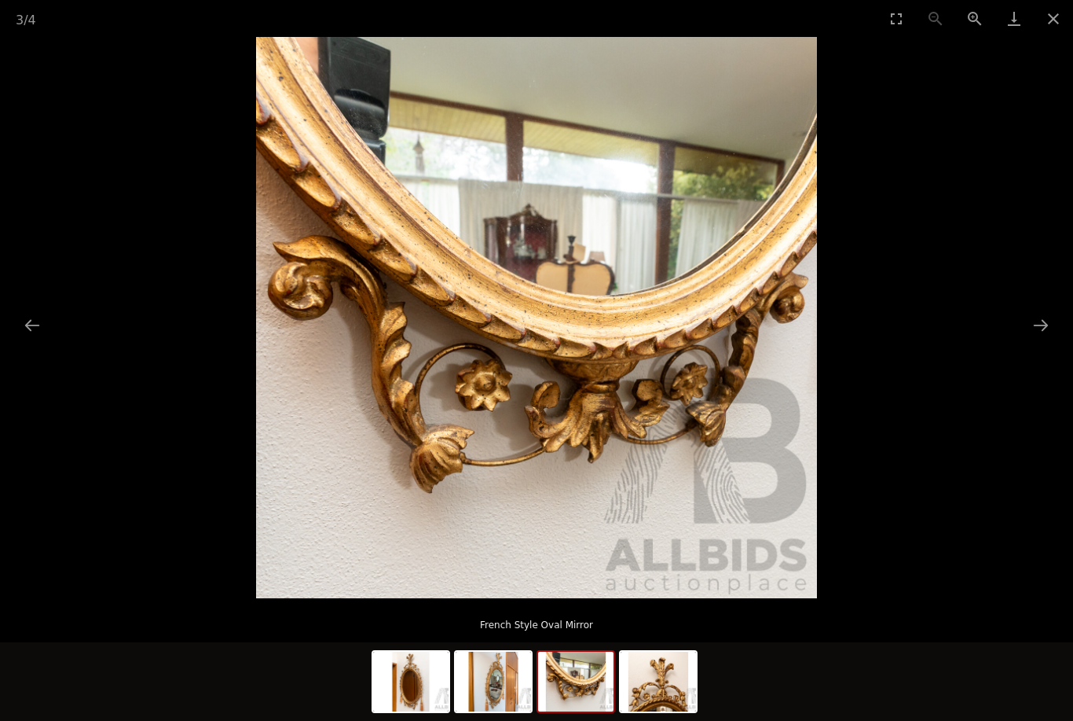
click at [1035, 321] on button "Next slide" at bounding box center [1041, 325] width 33 height 31
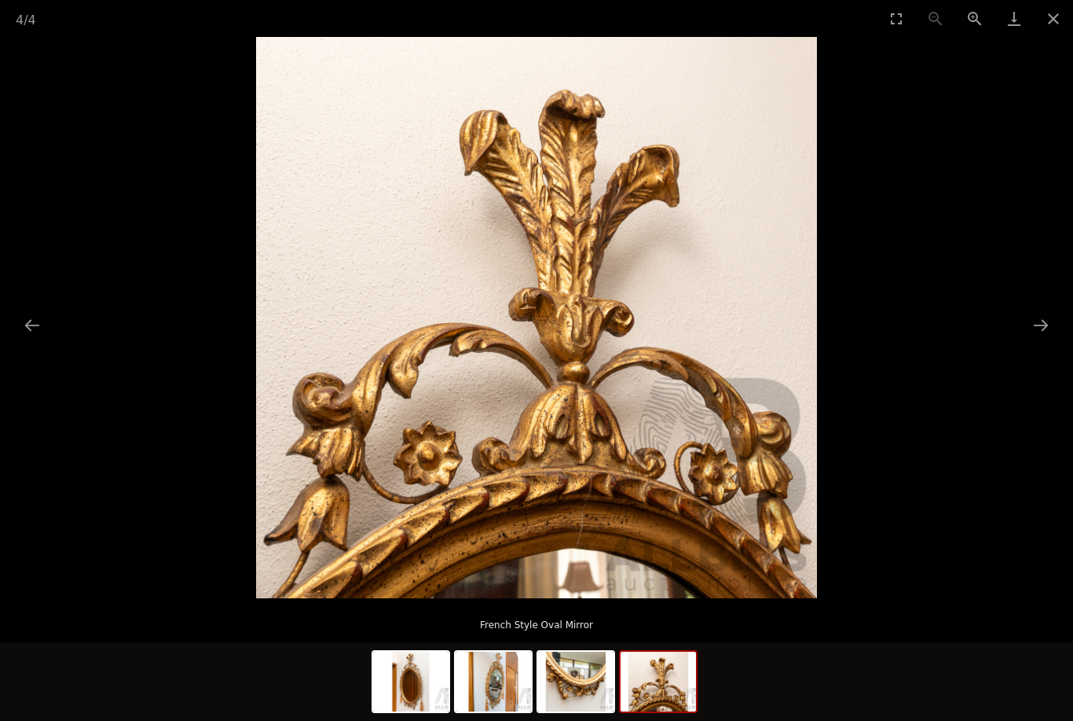
click at [1036, 325] on button "Next slide" at bounding box center [1041, 325] width 33 height 31
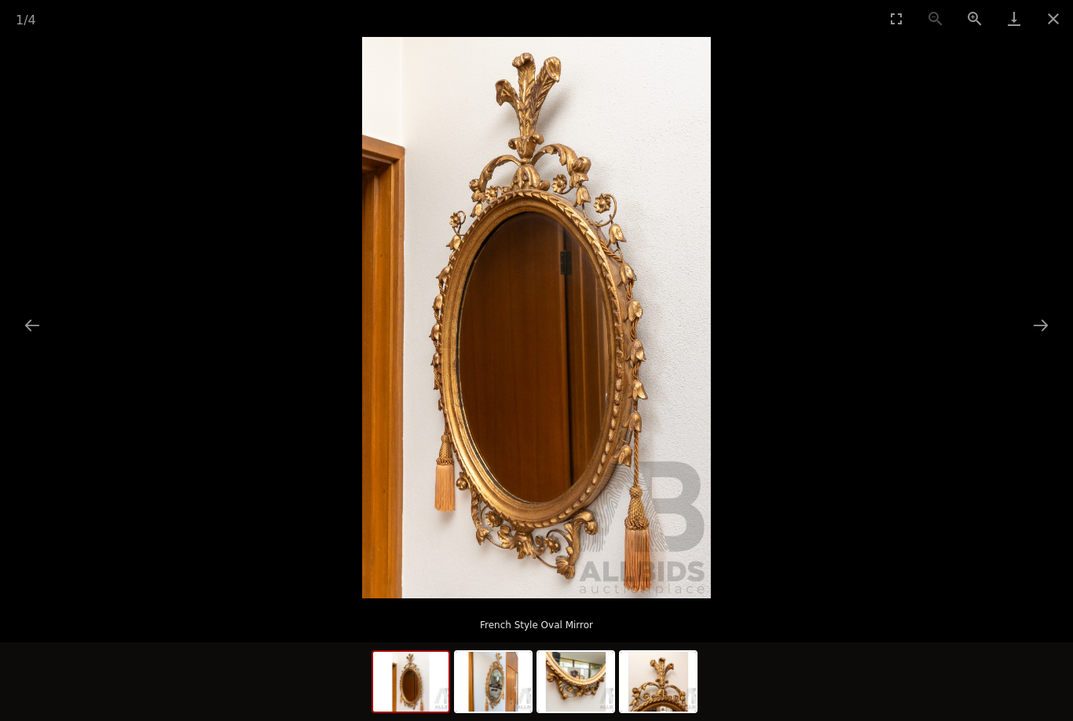
click at [1037, 311] on button "Next slide" at bounding box center [1041, 325] width 33 height 31
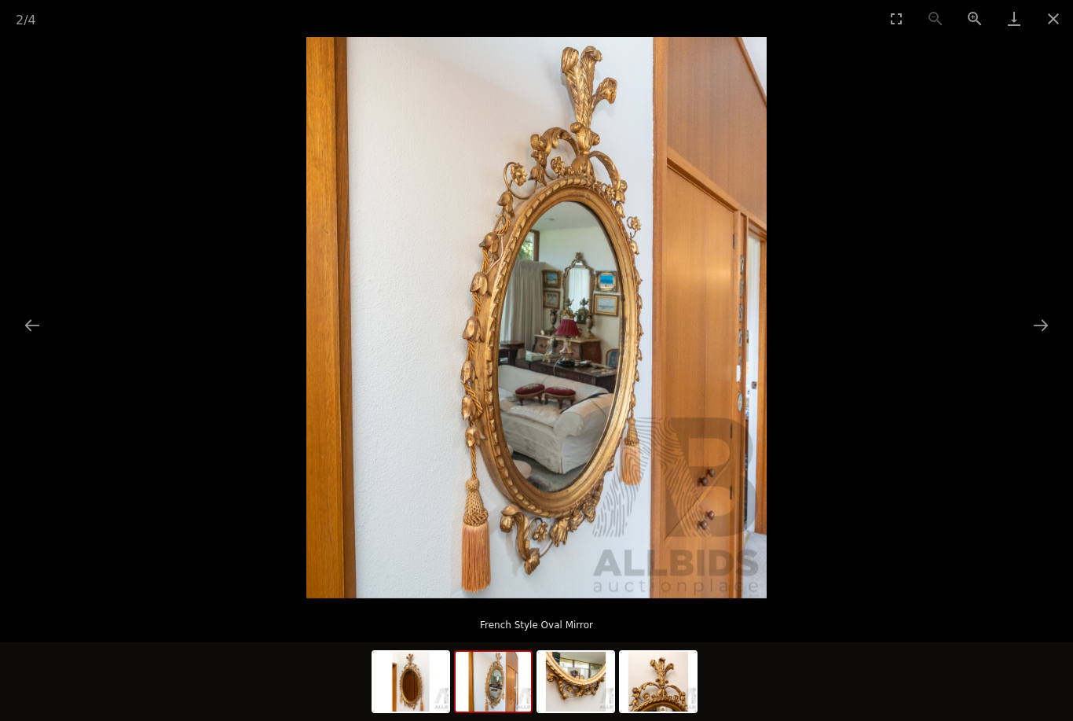
click at [1043, 301] on picture at bounding box center [536, 317] width 1073 height 561
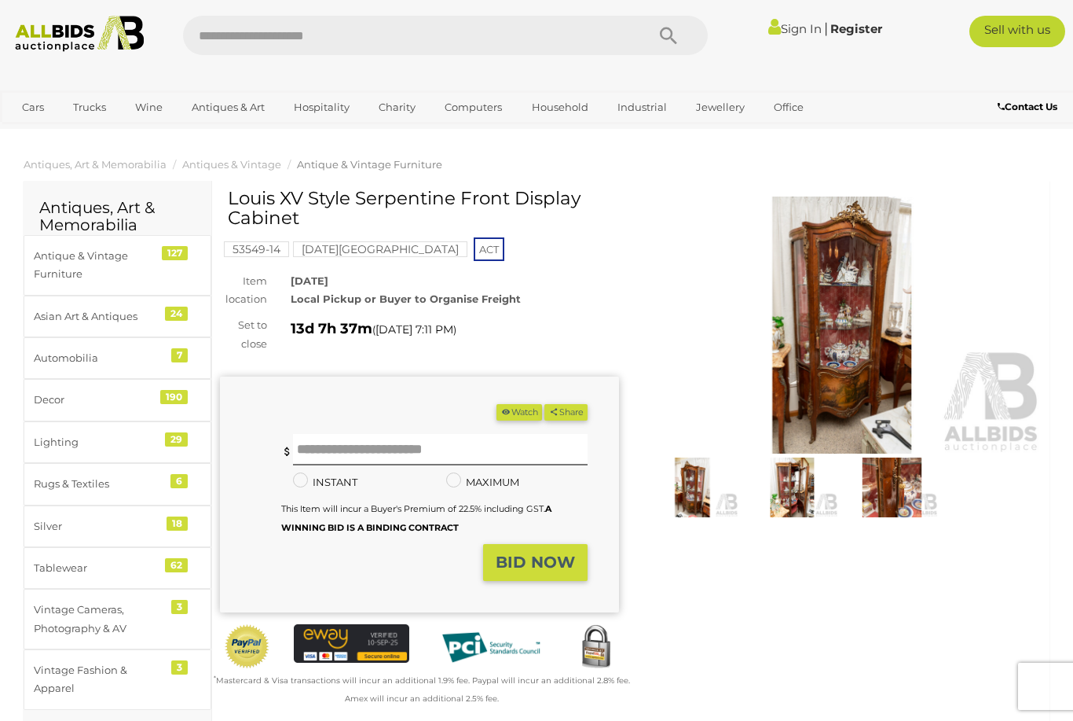
click at [878, 350] on img at bounding box center [842, 324] width 399 height 257
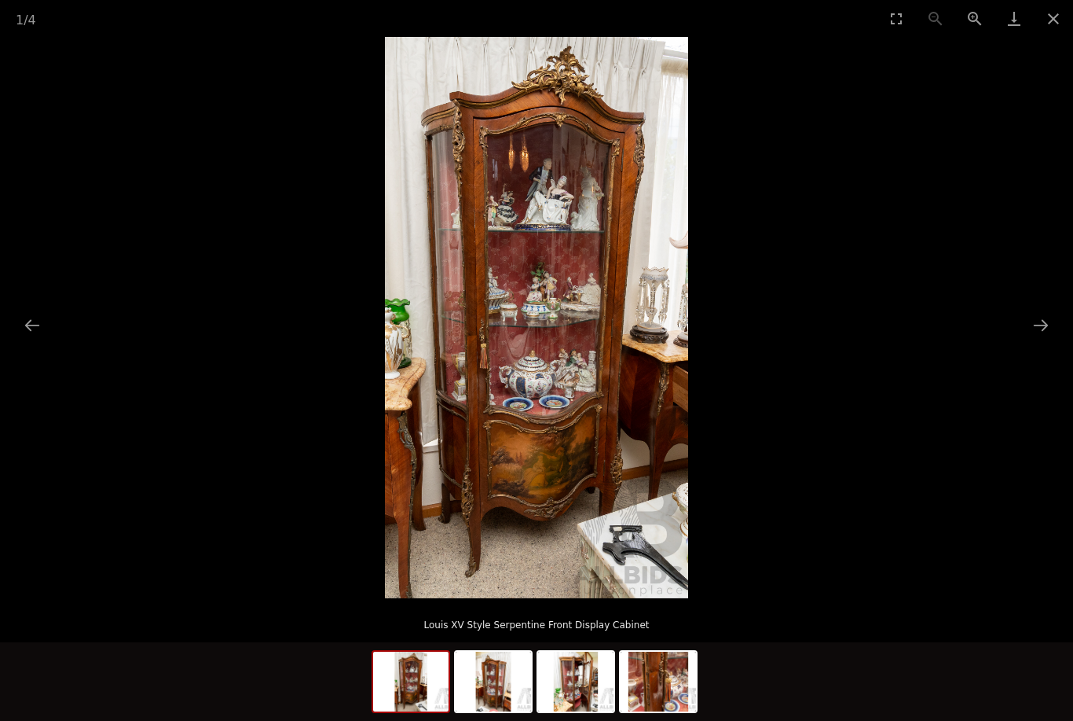
click at [1029, 321] on button "Next slide" at bounding box center [1041, 325] width 33 height 31
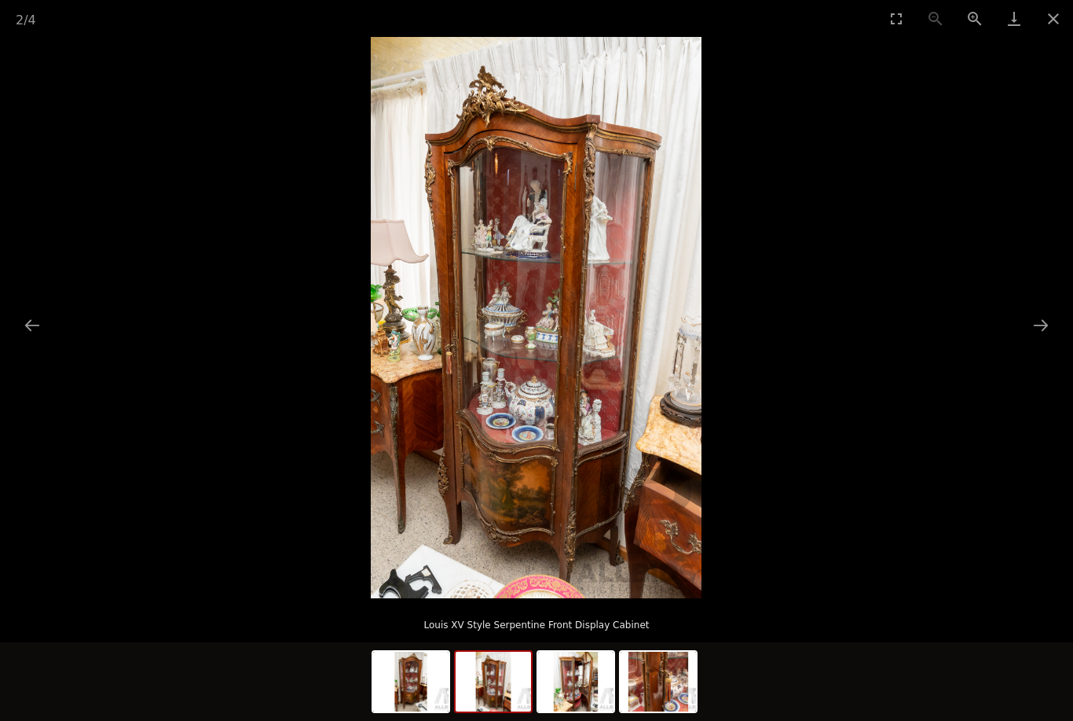
click at [1023, 314] on picture at bounding box center [536, 317] width 1073 height 561
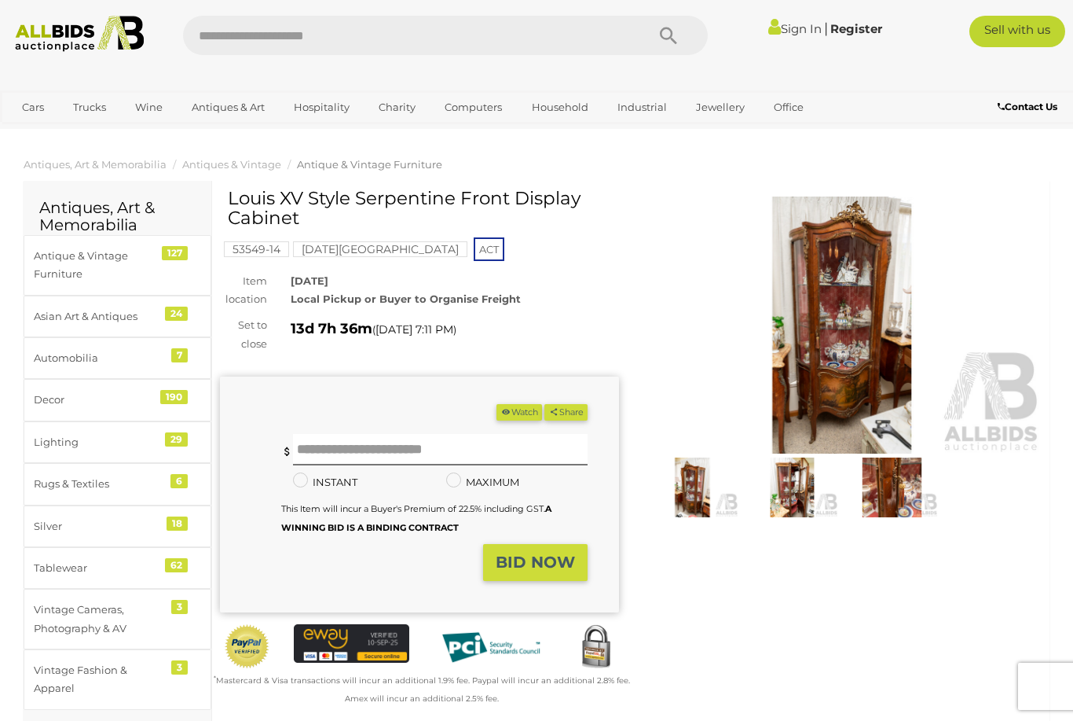
click at [866, 355] on img at bounding box center [842, 324] width 399 height 257
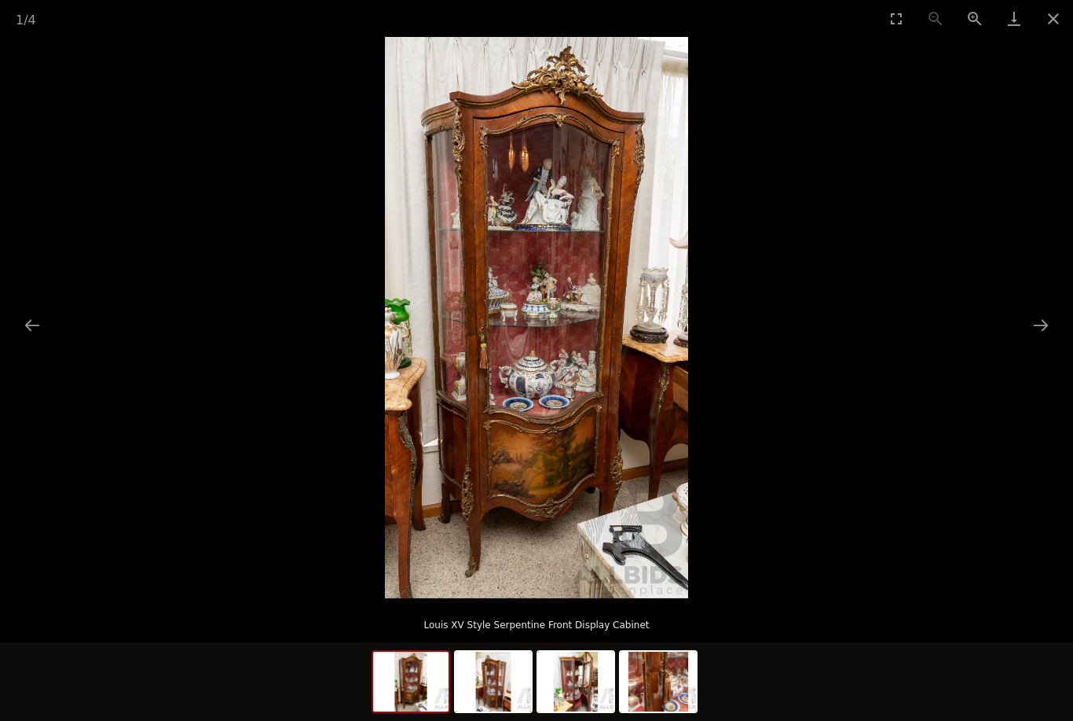
click at [1033, 322] on button "Next slide" at bounding box center [1041, 325] width 33 height 31
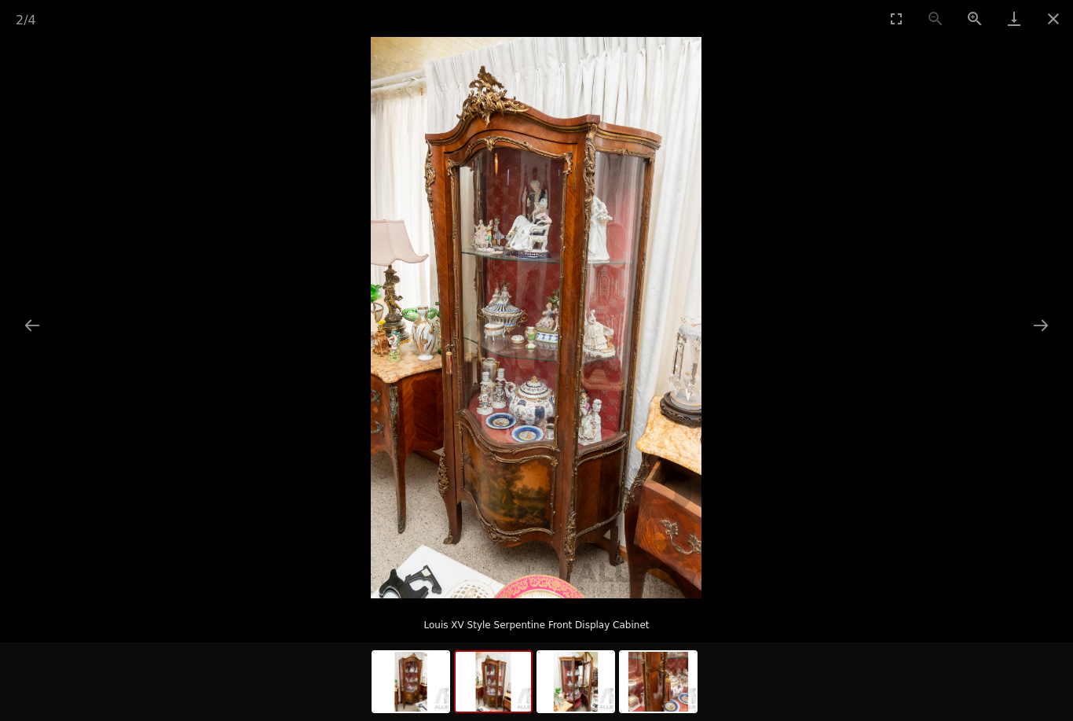
click at [1036, 321] on button "Next slide" at bounding box center [1041, 325] width 33 height 31
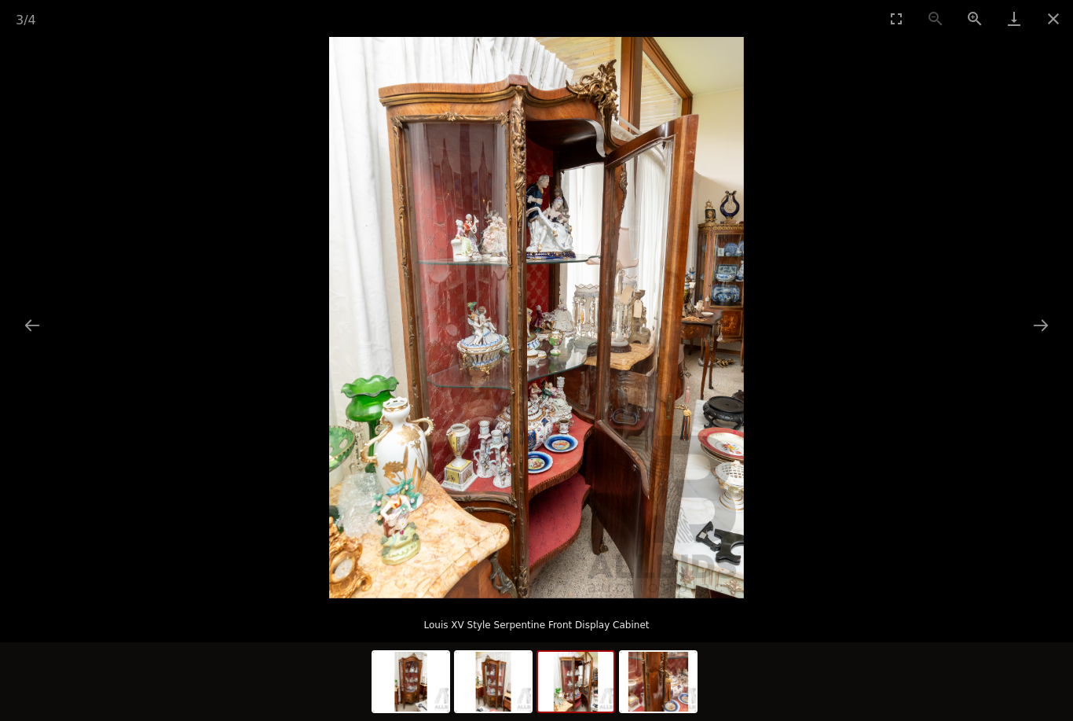
click at [1036, 317] on button "Next slide" at bounding box center [1041, 325] width 33 height 31
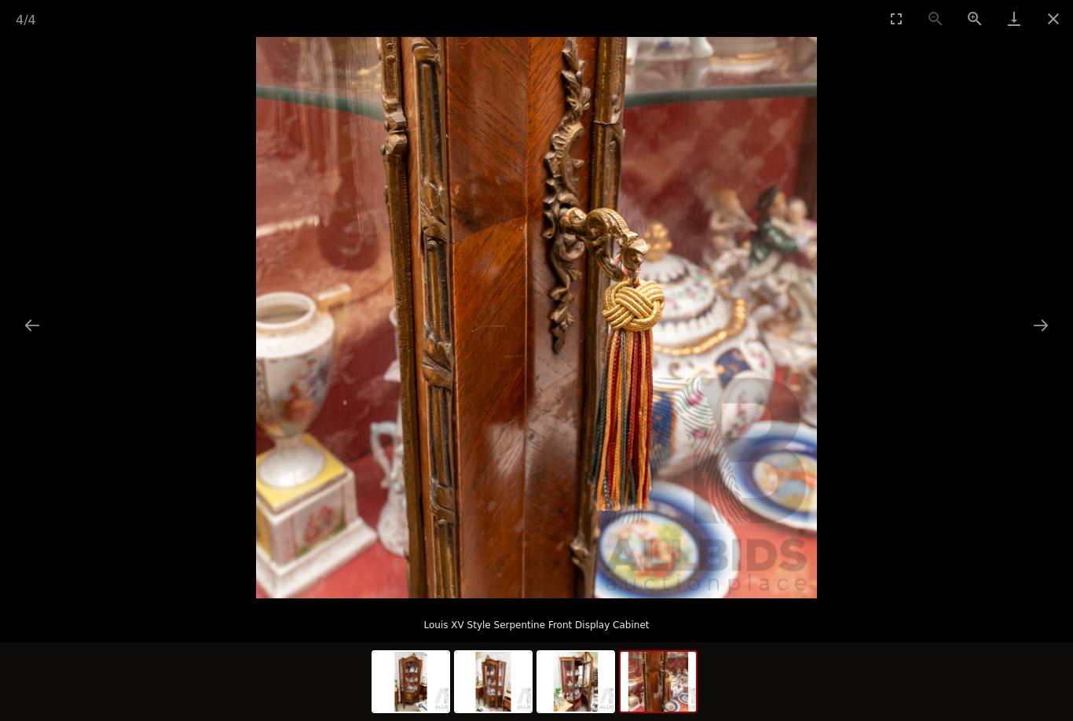
click at [1036, 316] on button "Next slide" at bounding box center [1041, 325] width 33 height 31
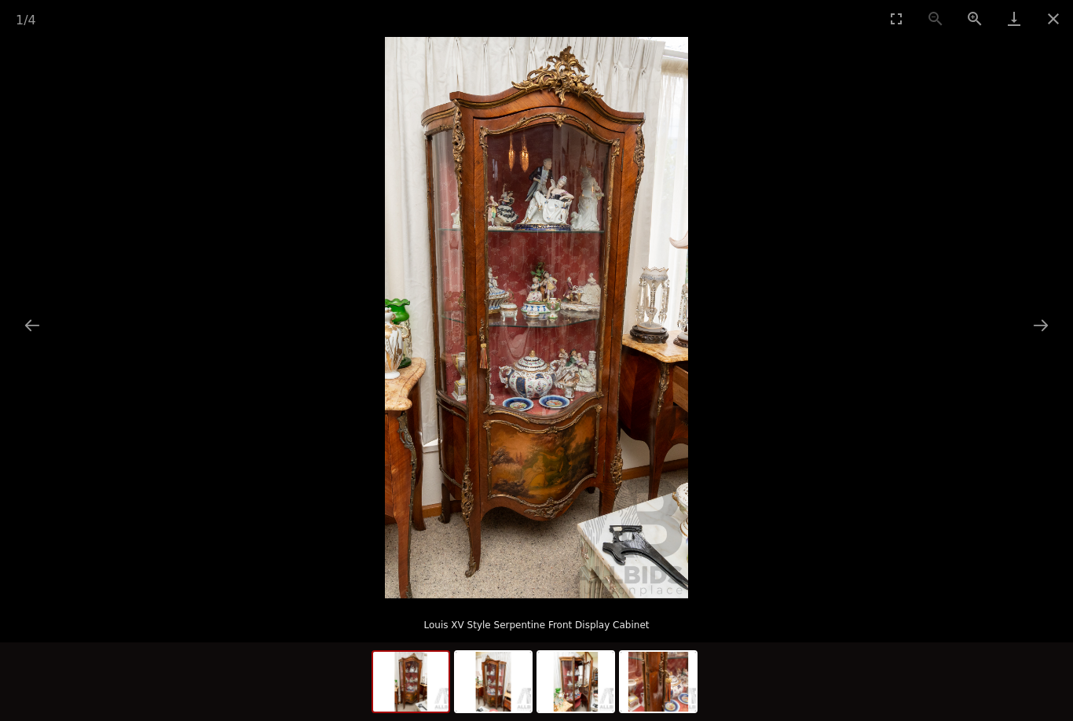
click at [1039, 314] on button "Next slide" at bounding box center [1041, 325] width 33 height 31
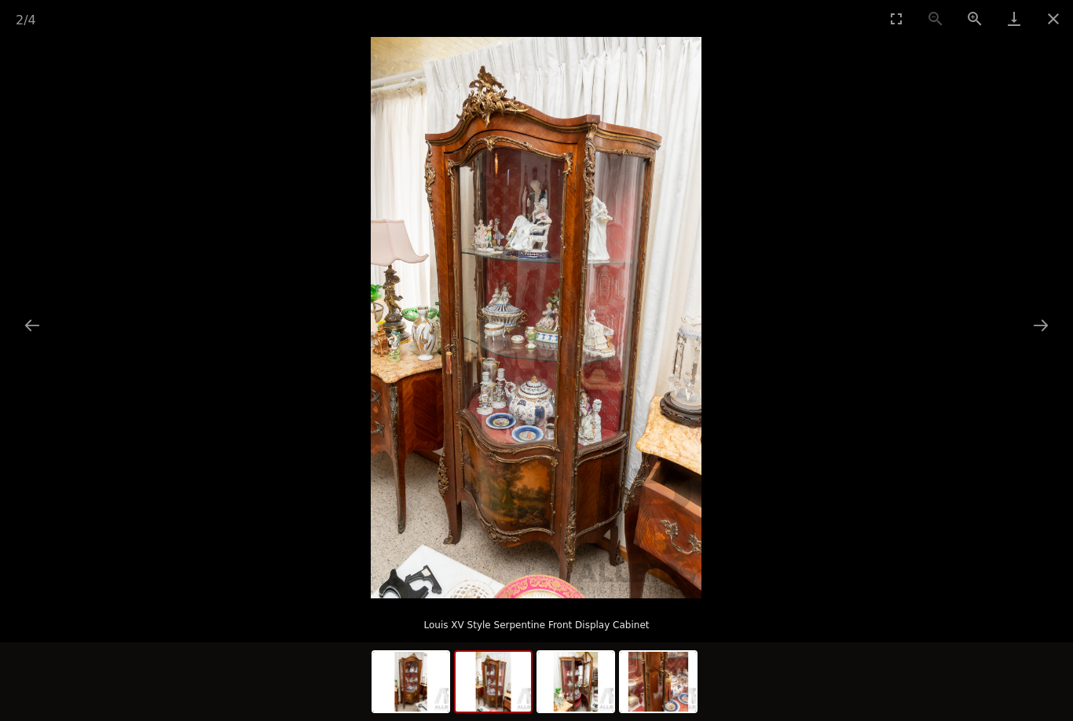
click at [1037, 315] on button "Next slide" at bounding box center [1041, 325] width 33 height 31
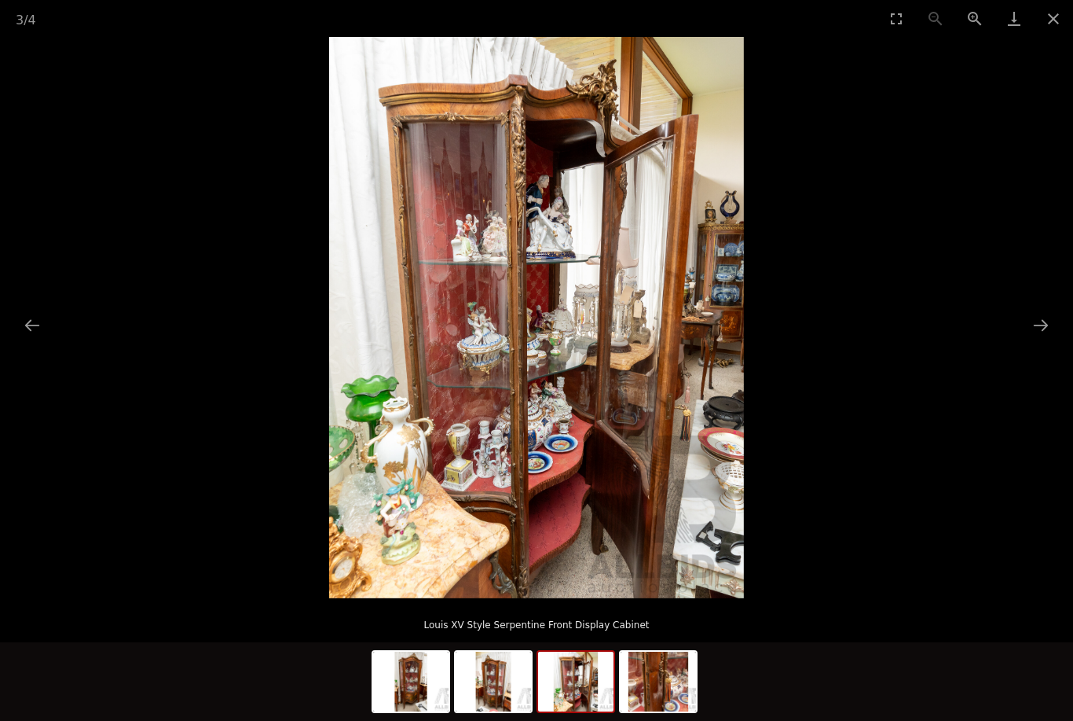
click at [1038, 314] on button "Next slide" at bounding box center [1041, 325] width 33 height 31
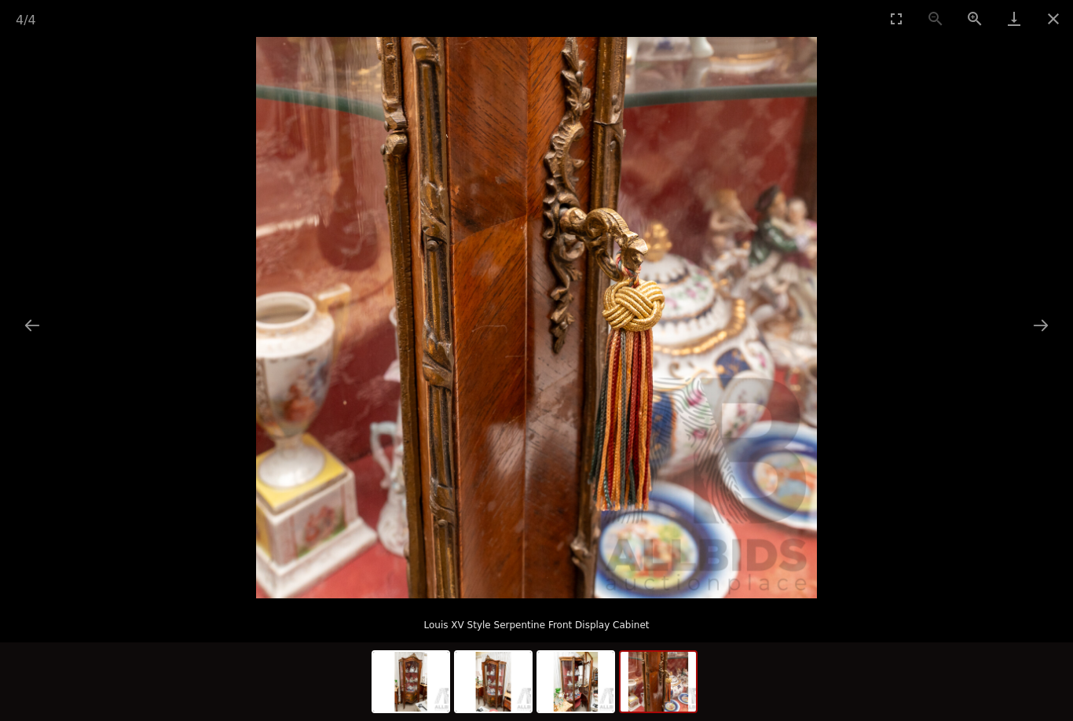
click at [1038, 313] on button "Next slide" at bounding box center [1041, 325] width 33 height 31
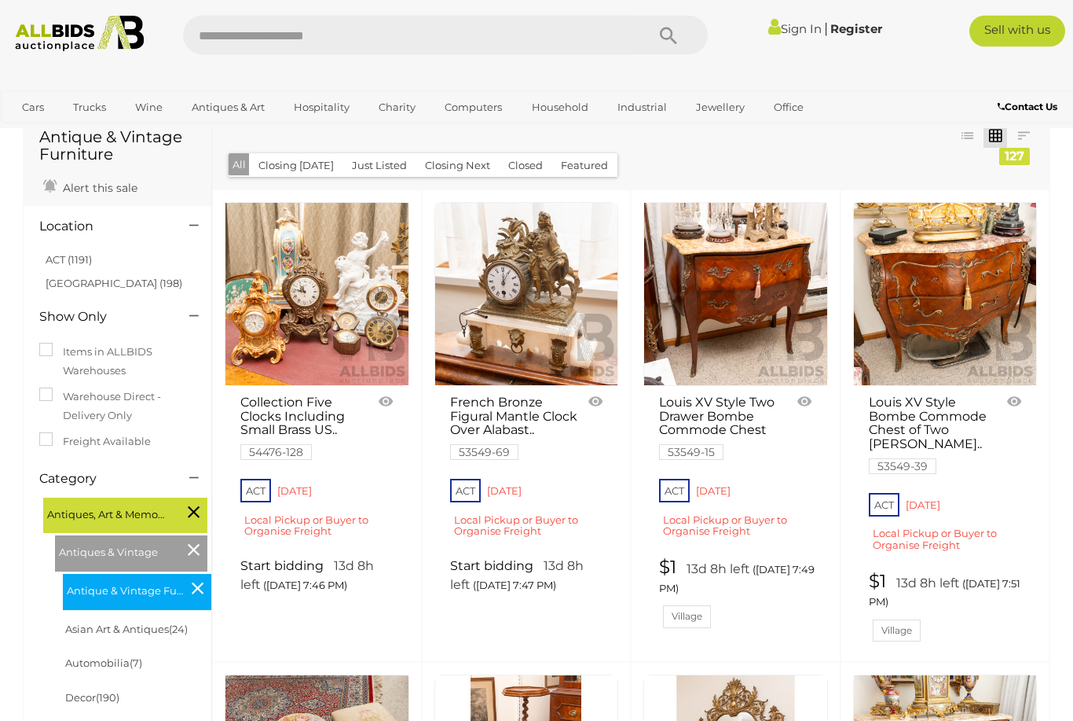
scroll to position [71, 0]
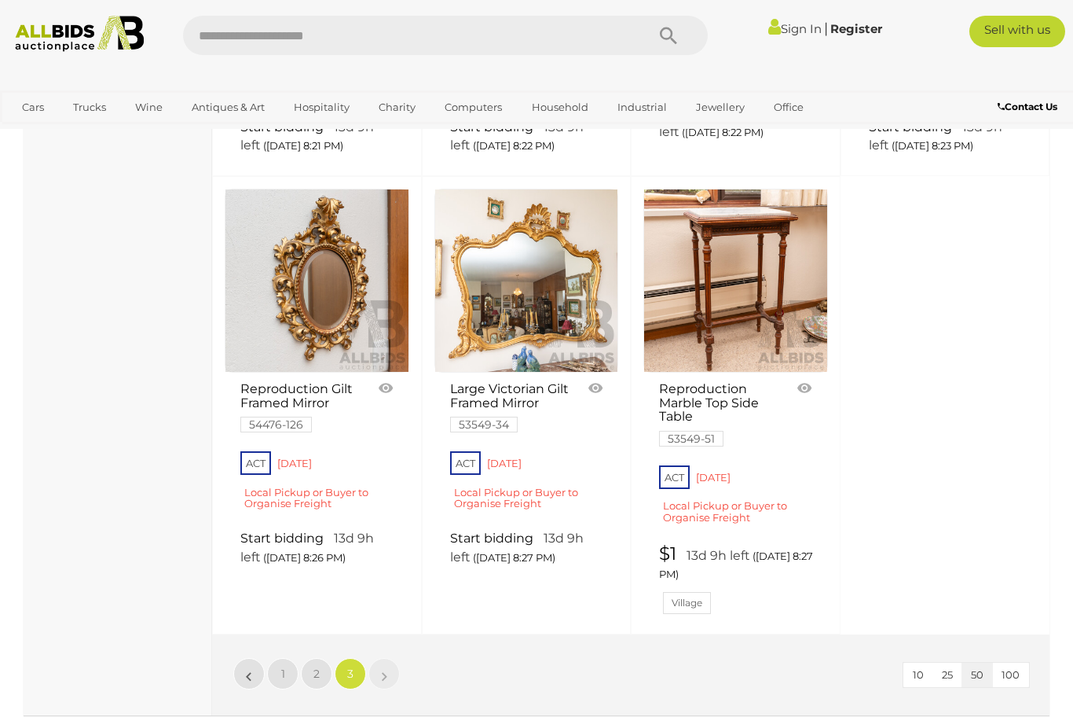
click at [320, 658] on link "2" at bounding box center [316, 673] width 31 height 31
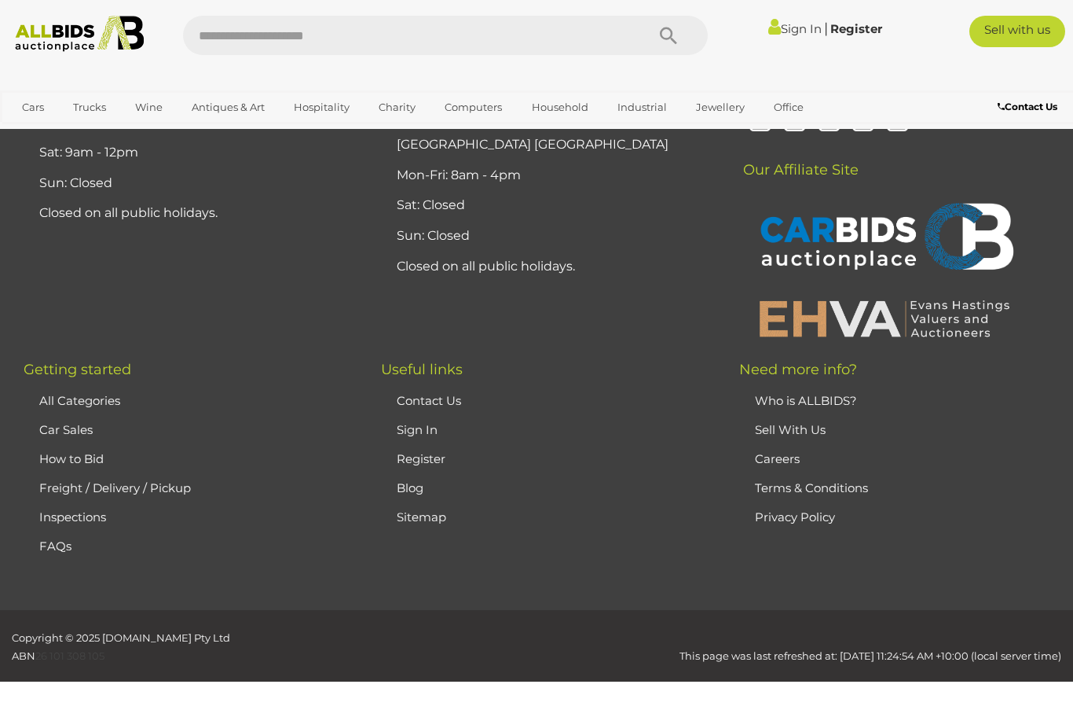
scroll to position [102, 0]
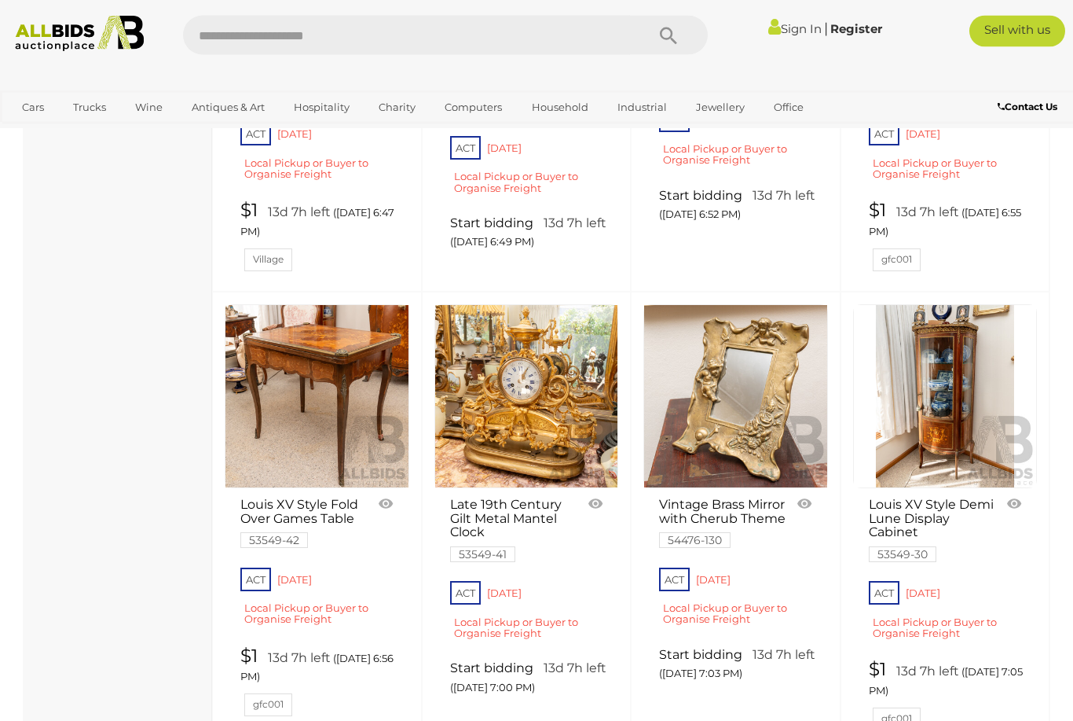
scroll to position [1311, 0]
click at [966, 420] on link at bounding box center [945, 396] width 185 height 185
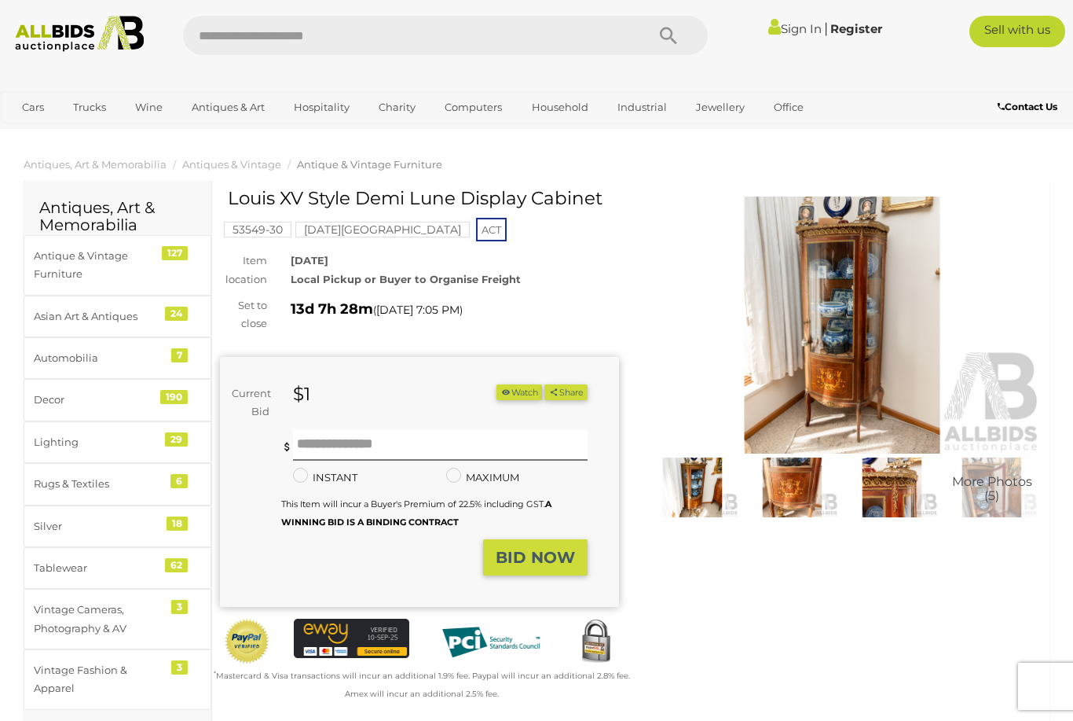
click at [900, 503] on img at bounding box center [892, 486] width 92 height 59
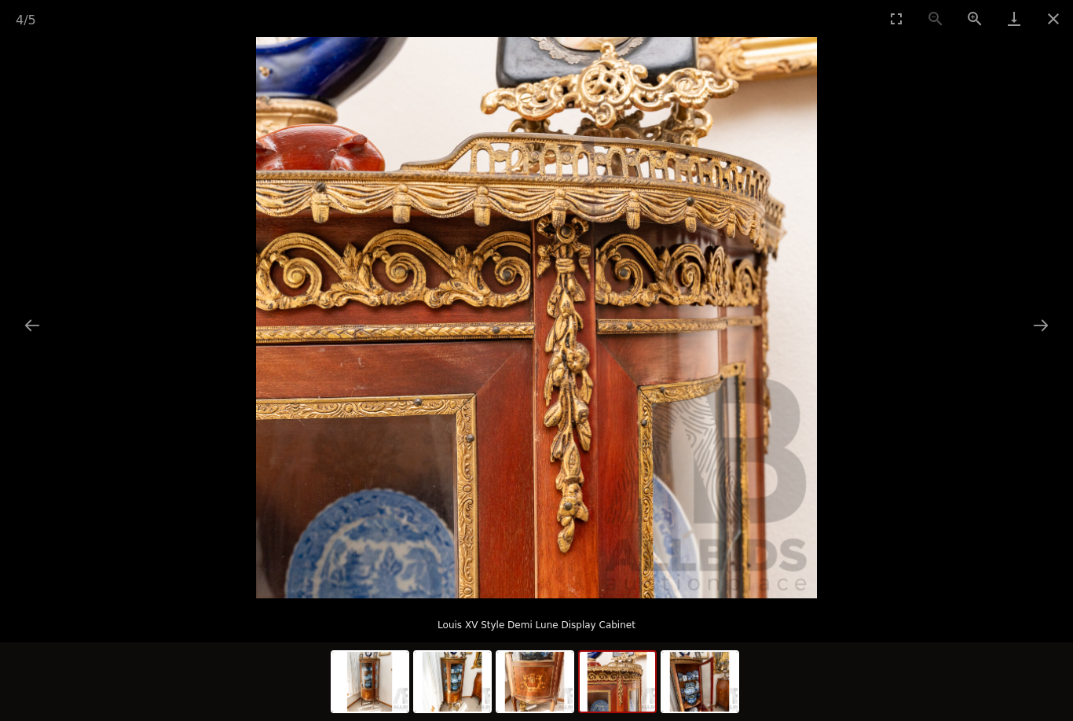
click at [1040, 325] on button "Next slide" at bounding box center [1041, 325] width 33 height 31
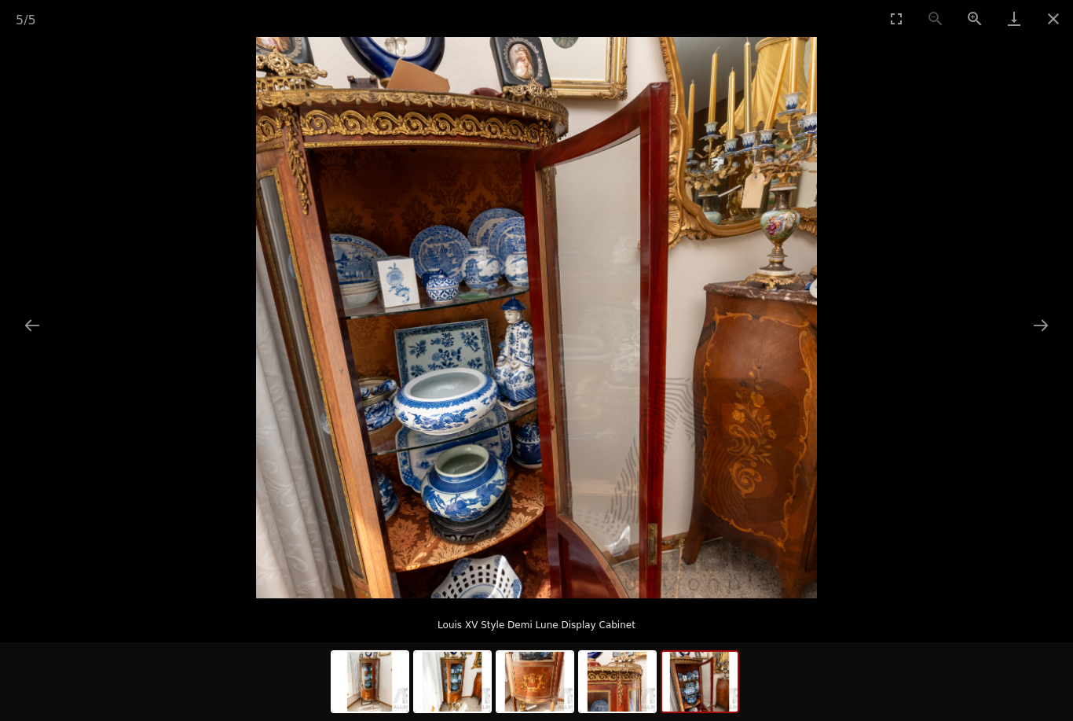
click at [1026, 330] on button "Next slide" at bounding box center [1041, 325] width 33 height 31
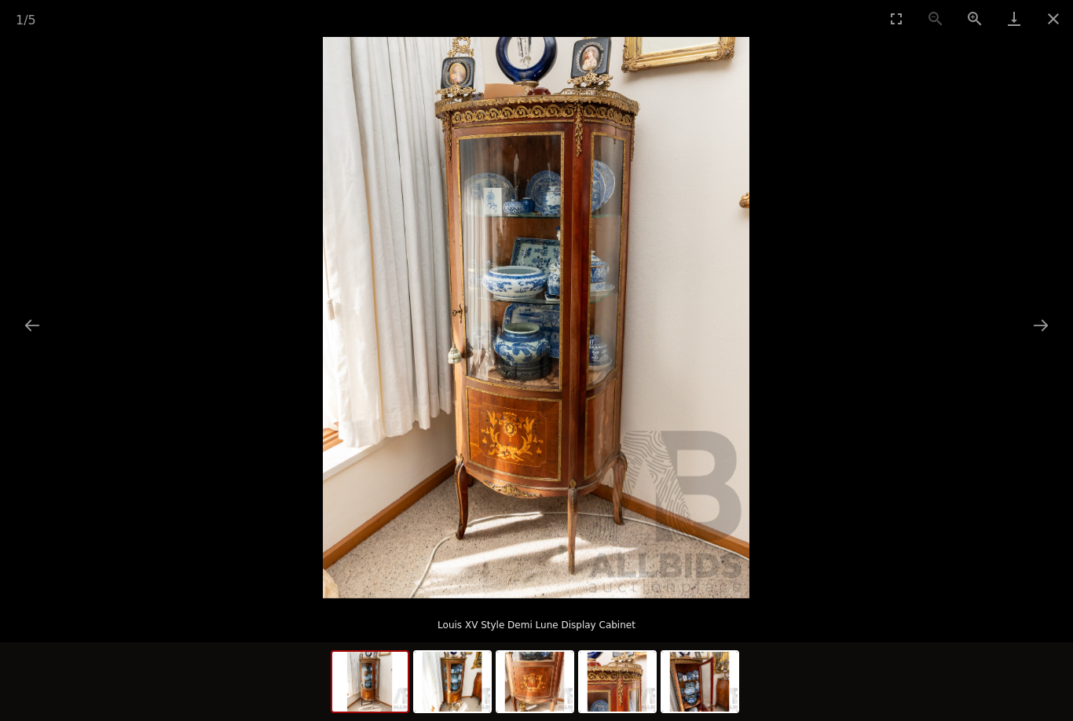
click at [1029, 328] on button "Next slide" at bounding box center [1041, 325] width 33 height 31
click at [1056, 29] on button "Close gallery" at bounding box center [1053, 18] width 39 height 37
